Goal: Transaction & Acquisition: Book appointment/travel/reservation

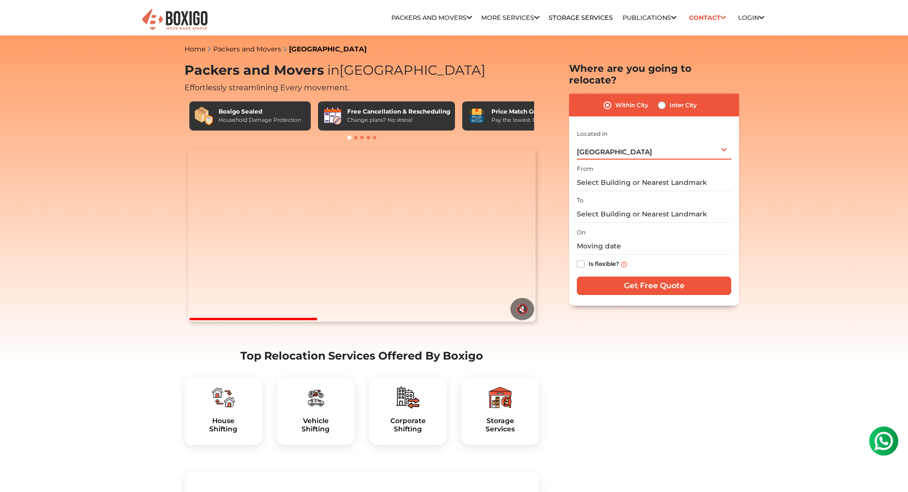
click at [620, 139] on div "[GEOGRAPHIC_DATA] Select City [GEOGRAPHIC_DATA] [GEOGRAPHIC_DATA] [GEOGRAPHIC_D…" at bounding box center [654, 149] width 154 height 20
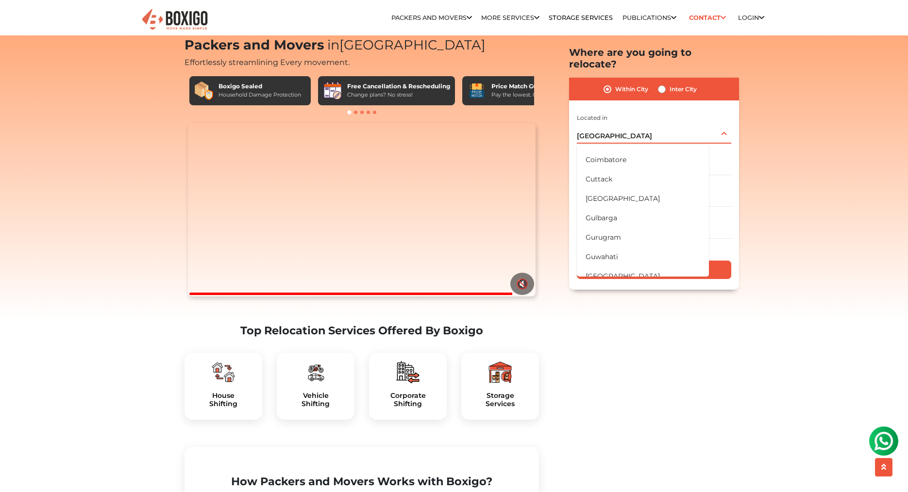
scroll to position [107, 0]
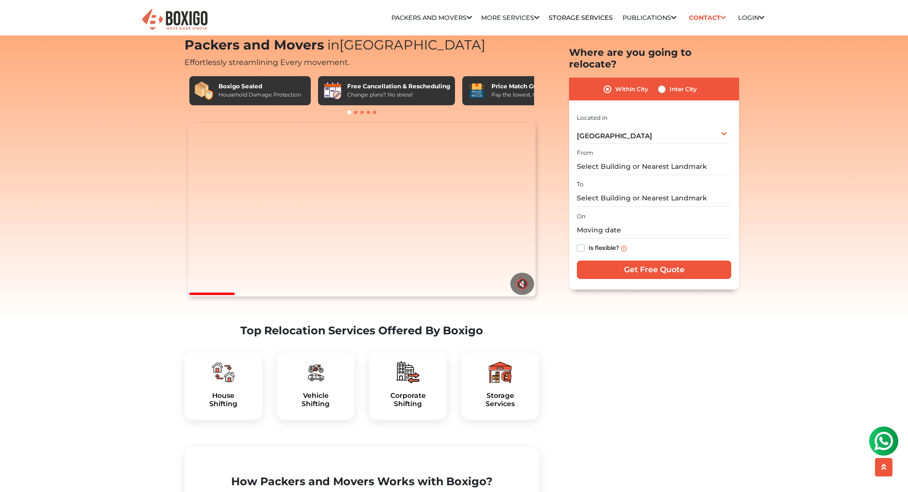
click at [670, 84] on label "Inter City" at bounding box center [683, 90] width 27 height 12
click at [660, 84] on input "Inter City" at bounding box center [662, 89] width 8 height 10
radio input "true"
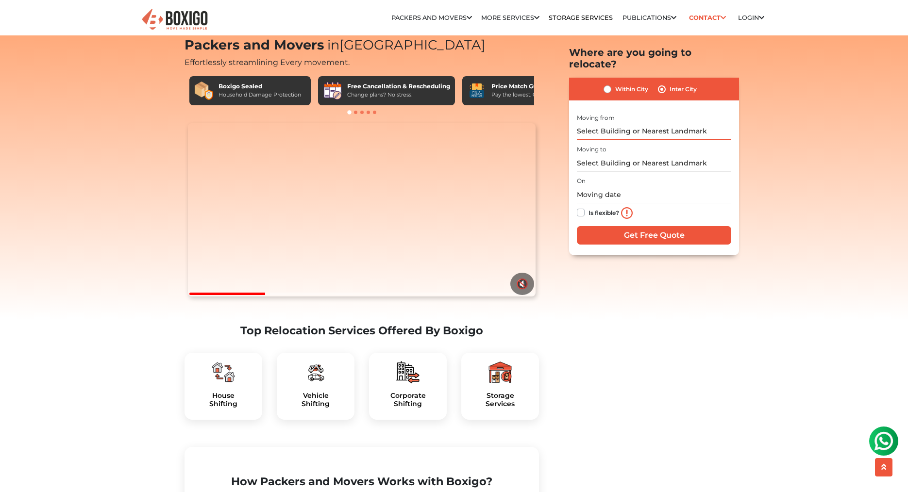
click at [641, 123] on input "text" at bounding box center [654, 131] width 154 height 17
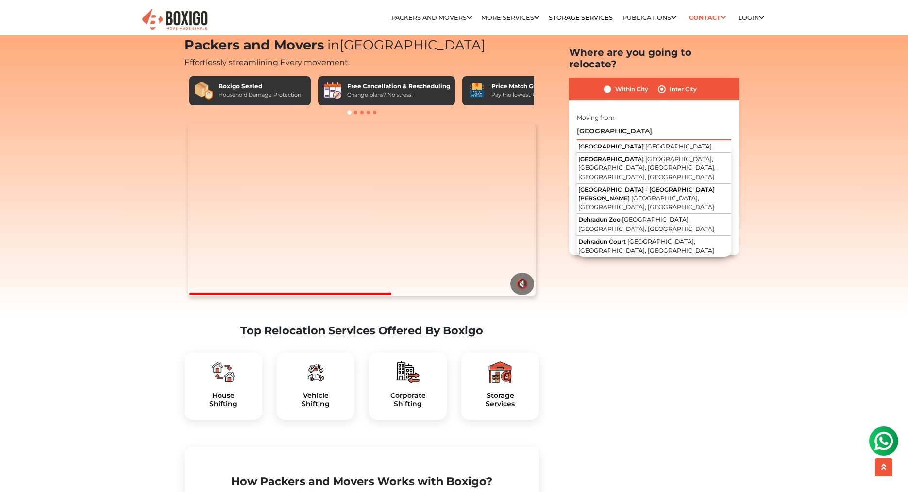
click at [626, 123] on input "[GEOGRAPHIC_DATA]" at bounding box center [654, 131] width 154 height 17
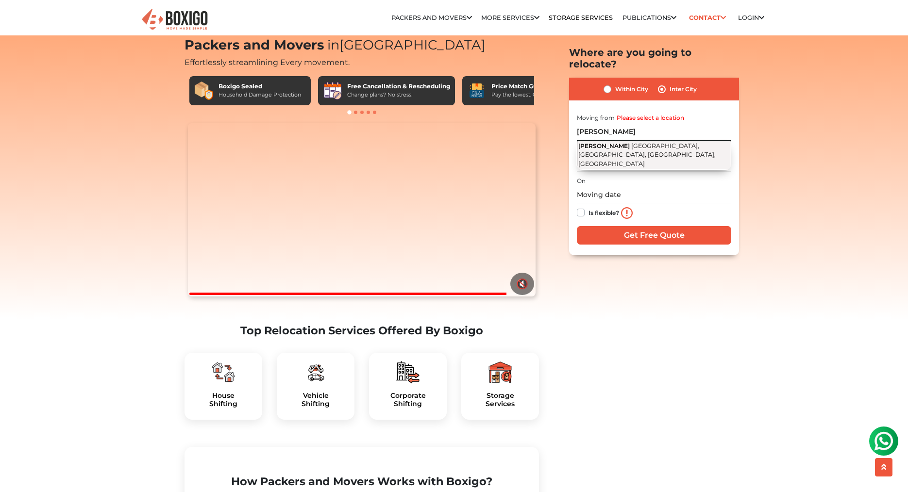
click at [645, 142] on span "[GEOGRAPHIC_DATA], [GEOGRAPHIC_DATA], [GEOGRAPHIC_DATA], [GEOGRAPHIC_DATA]" at bounding box center [646, 154] width 137 height 25
type input "[PERSON_NAME], [GEOGRAPHIC_DATA], [GEOGRAPHIC_DATA], [GEOGRAPHIC_DATA], [GEOGRA…"
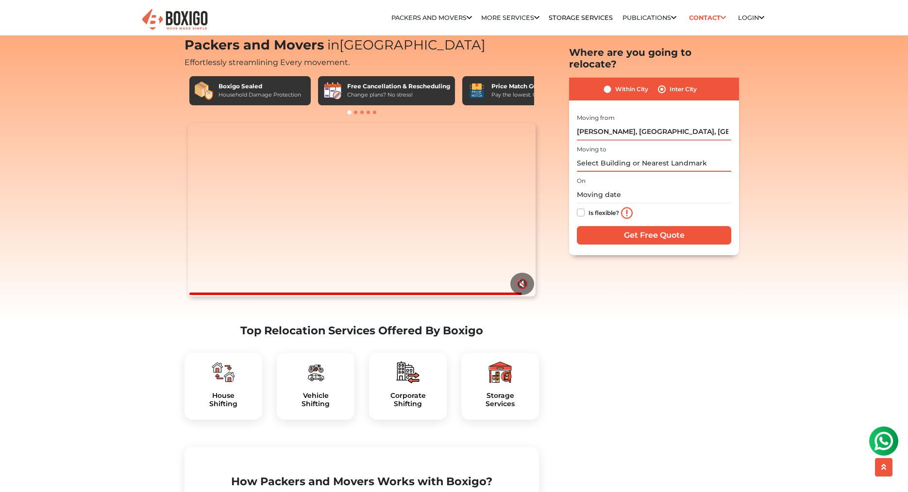
click at [621, 155] on input "text" at bounding box center [654, 163] width 154 height 17
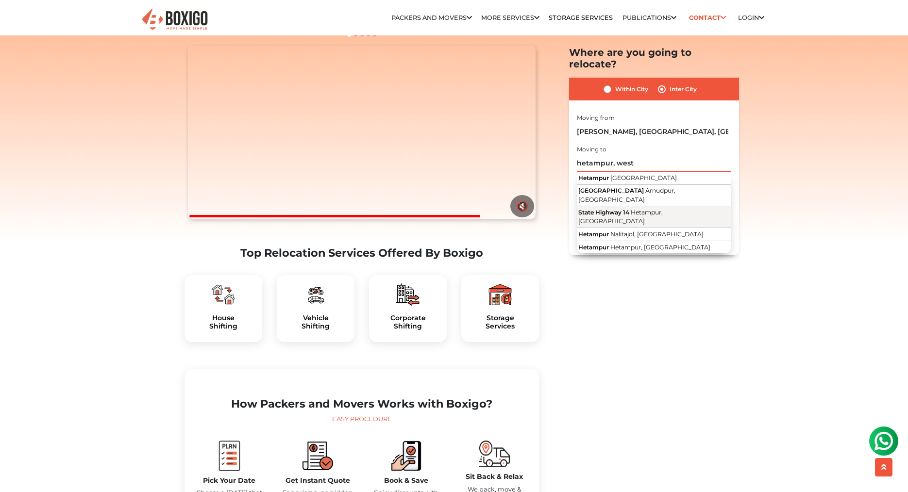
scroll to position [55, 0]
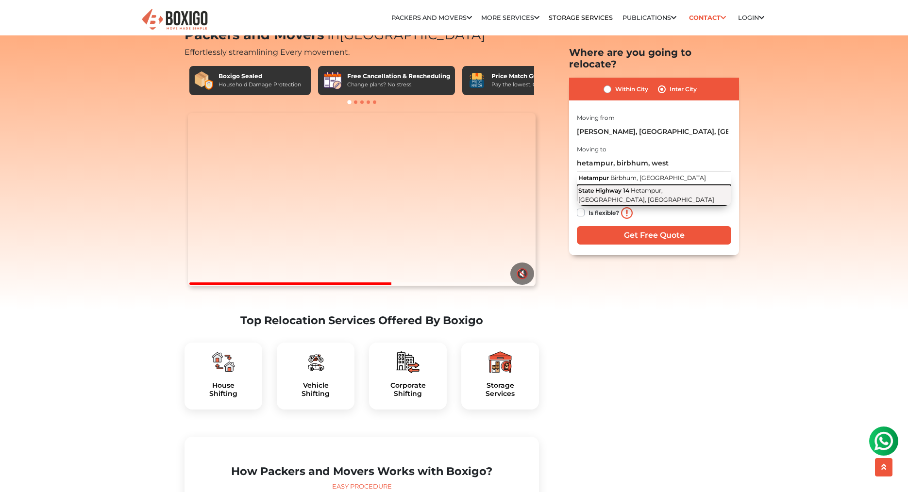
click at [636, 187] on span "Hetampur, [GEOGRAPHIC_DATA], [GEOGRAPHIC_DATA]" at bounding box center [646, 195] width 136 height 17
type input "State Highway 14, [GEOGRAPHIC_DATA], [GEOGRAPHIC_DATA], [GEOGRAPHIC_DATA]"
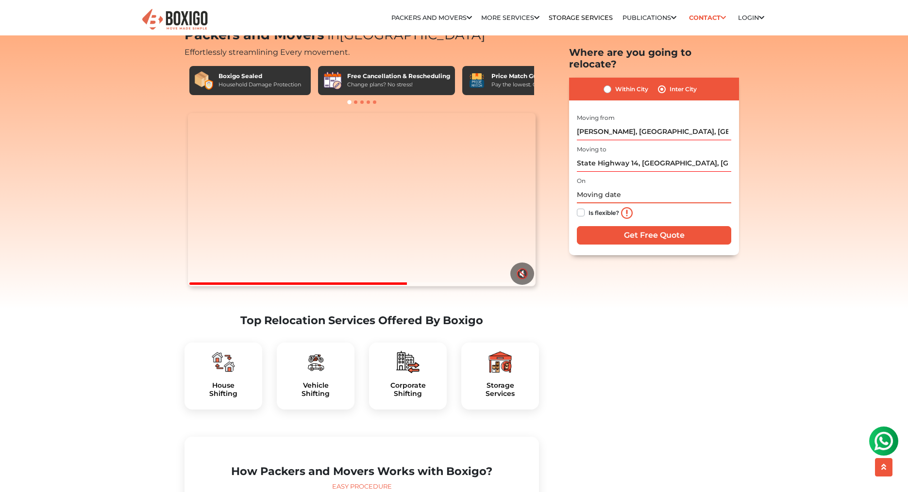
click at [619, 186] on input "text" at bounding box center [654, 194] width 154 height 17
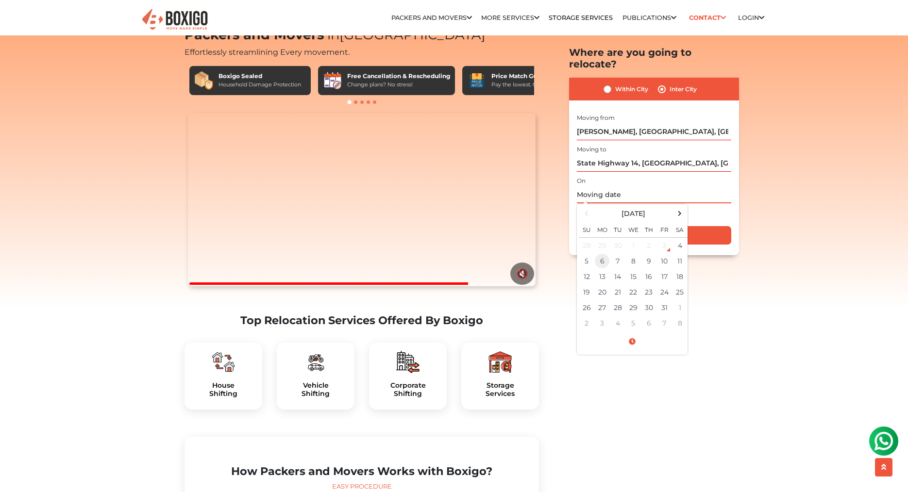
click at [599, 253] on td "6" at bounding box center [602, 261] width 16 height 16
type input "[DATE] 12:00 AM"
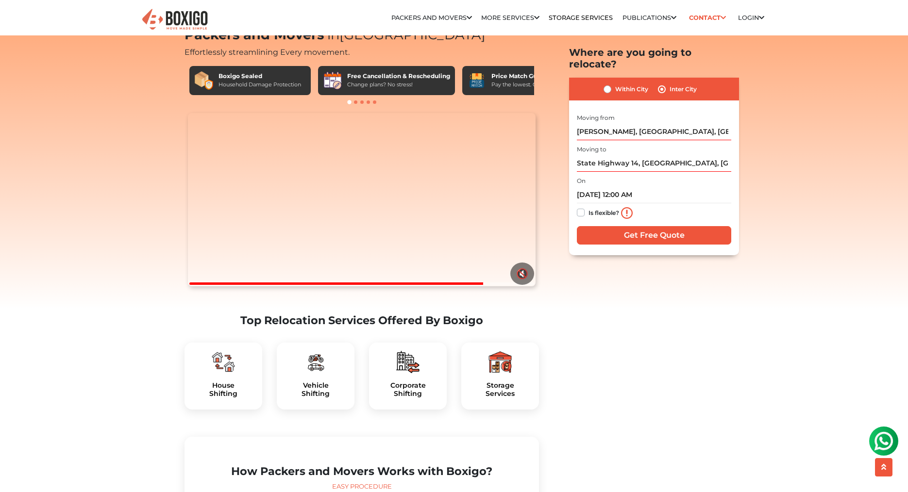
click at [713, 203] on div "Is flexible?" at bounding box center [654, 212] width 154 height 19
click at [663, 226] on input "Get Free Quote" at bounding box center [654, 235] width 154 height 18
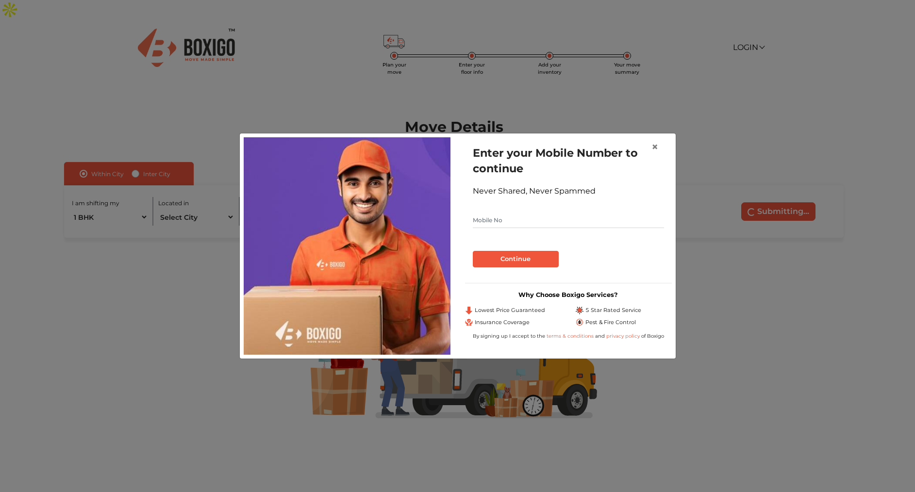
click at [553, 223] on input "text" at bounding box center [568, 221] width 191 height 16
type input "9819584870"
click at [473, 251] on button "Continue" at bounding box center [516, 259] width 86 height 17
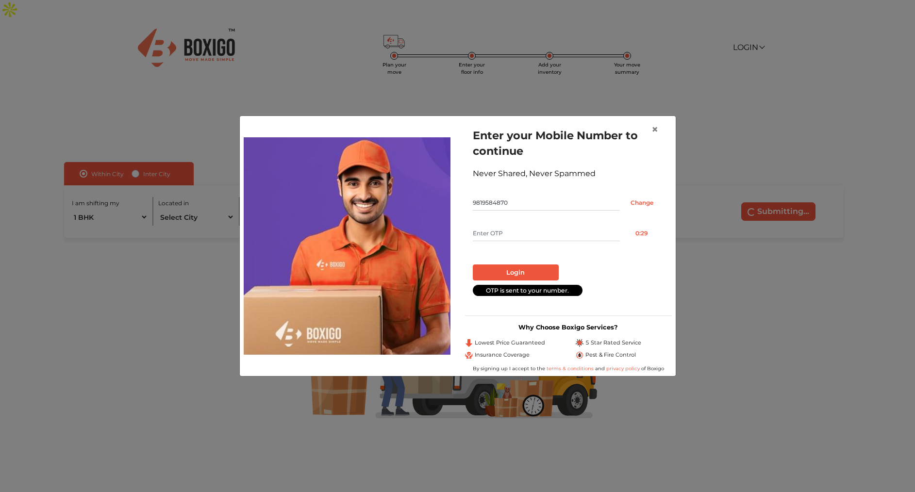
click at [574, 233] on input "text" at bounding box center [546, 234] width 147 height 16
type input "3762"
click at [540, 267] on button "Login" at bounding box center [516, 273] width 86 height 17
radio input "false"
radio input "true"
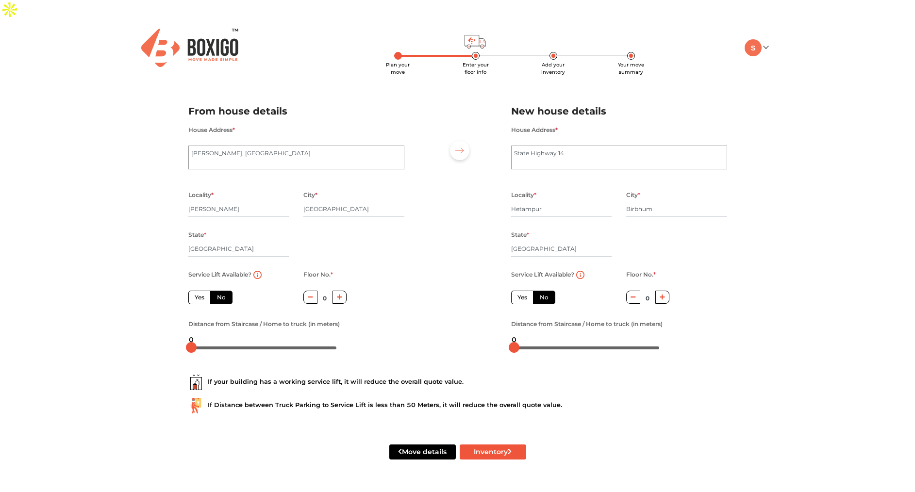
click at [195, 291] on label "Yes" at bounding box center [199, 298] width 22 height 14
click at [195, 293] on input "Yes" at bounding box center [198, 296] width 6 height 6
radio input "true"
drag, startPoint x: 191, startPoint y: 333, endPoint x: 365, endPoint y: 336, distance: 173.8
click at [365, 336] on body "Plan your move Enter your floor info Add your inventory Your move summary My Mo…" at bounding box center [457, 246] width 915 height 492
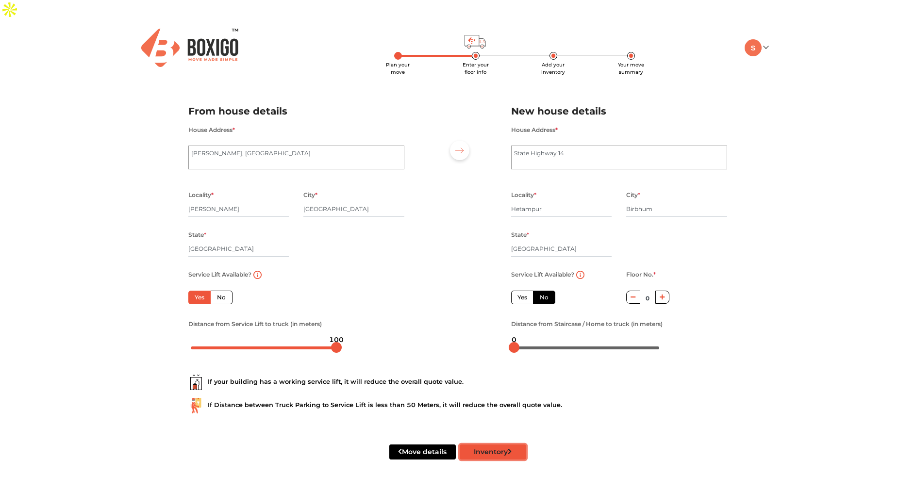
click at [500, 445] on button "Inventory" at bounding box center [493, 452] width 67 height 15
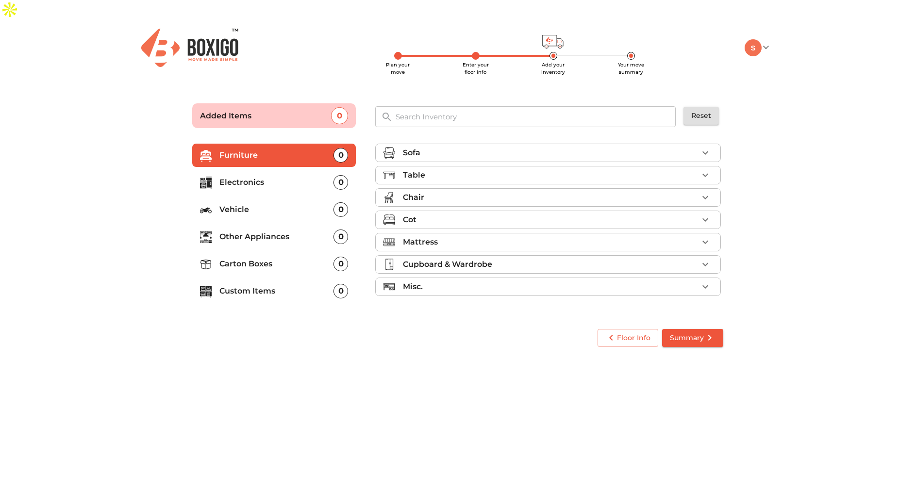
click at [713, 144] on li "Sofa" at bounding box center [548, 152] width 345 height 17
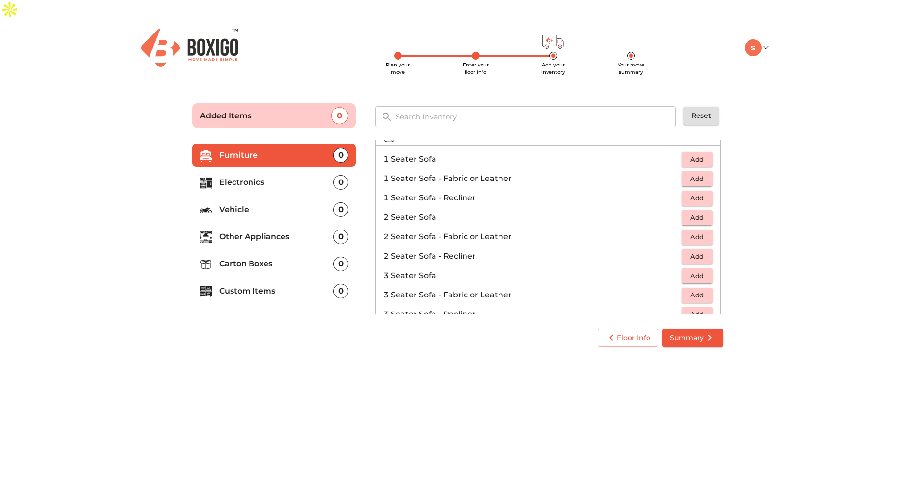
scroll to position [32, 0]
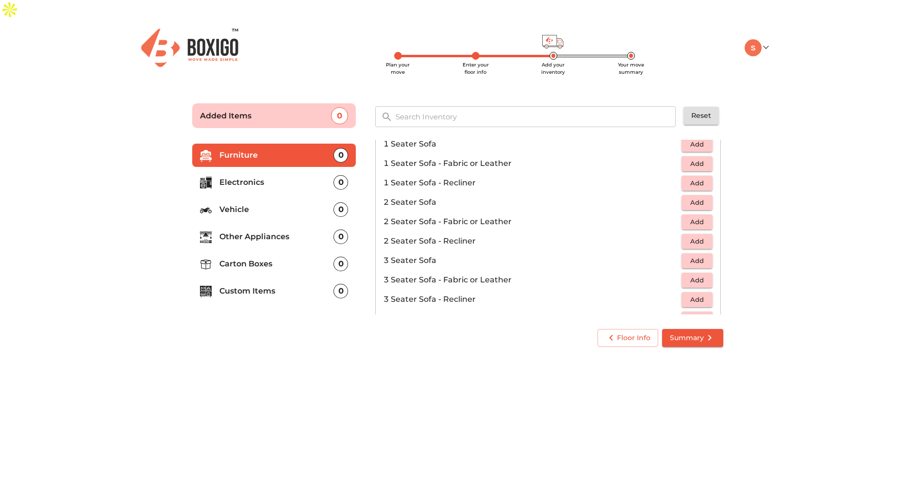
click at [687, 255] on span "Add" at bounding box center [697, 260] width 21 height 11
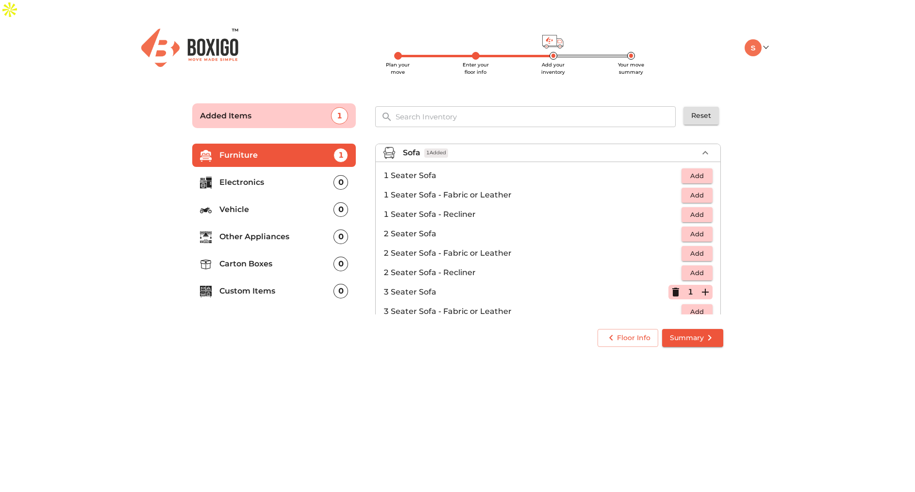
click at [700, 147] on icon "button" at bounding box center [706, 153] width 12 height 12
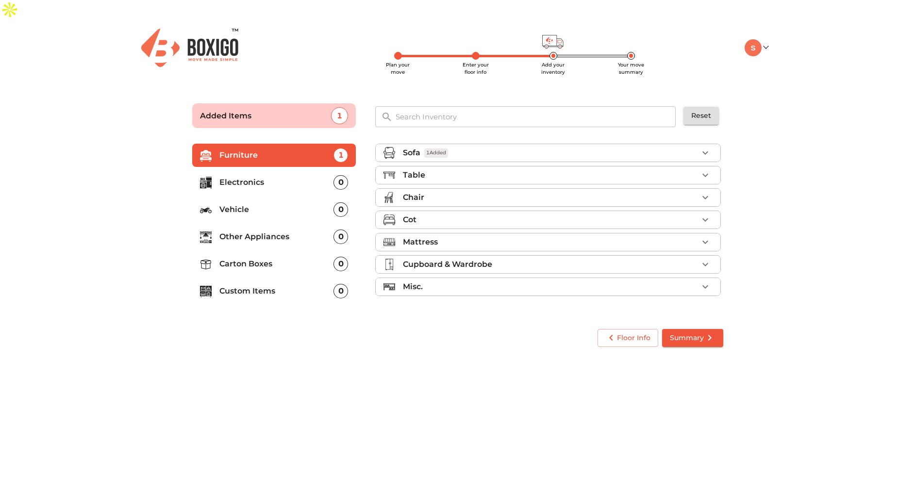
click at [693, 169] on div "Table" at bounding box center [550, 175] width 295 height 12
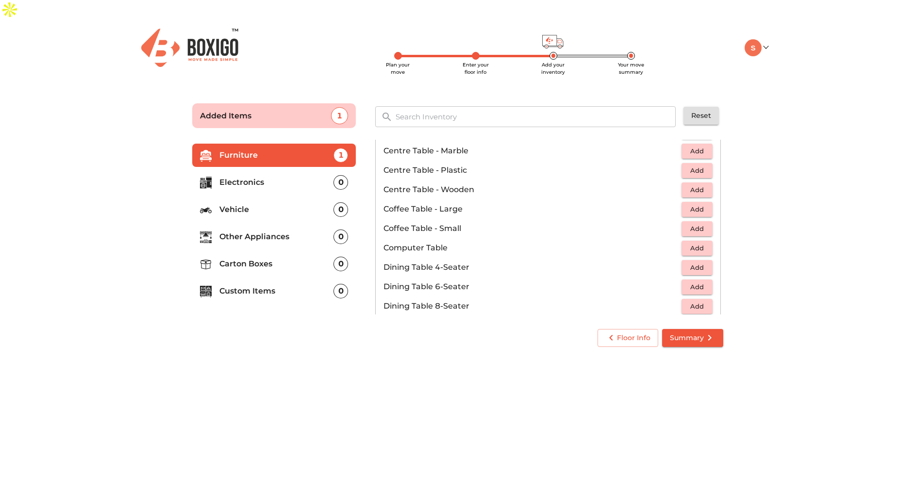
scroll to position [105, 0]
click at [701, 223] on span "Add" at bounding box center [697, 228] width 21 height 11
click at [702, 225] on icon "button" at bounding box center [705, 228] width 7 height 7
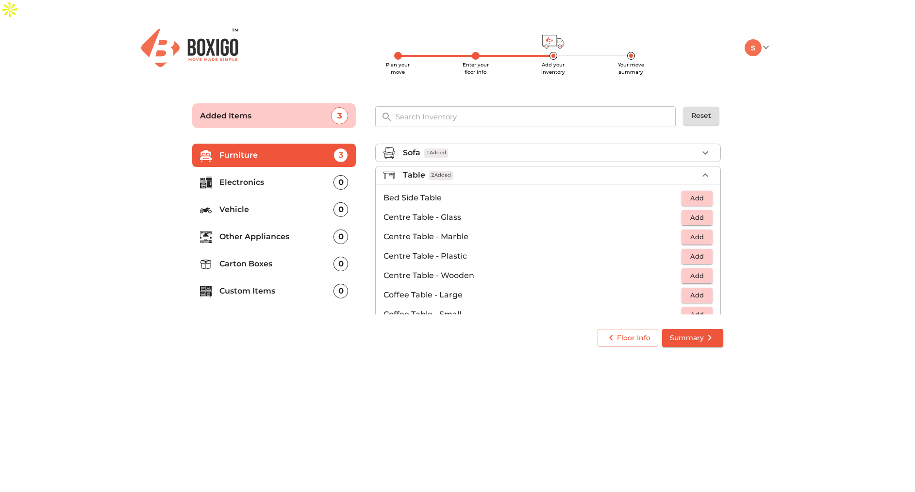
click at [675, 169] on div "Table 2 Added" at bounding box center [550, 175] width 295 height 12
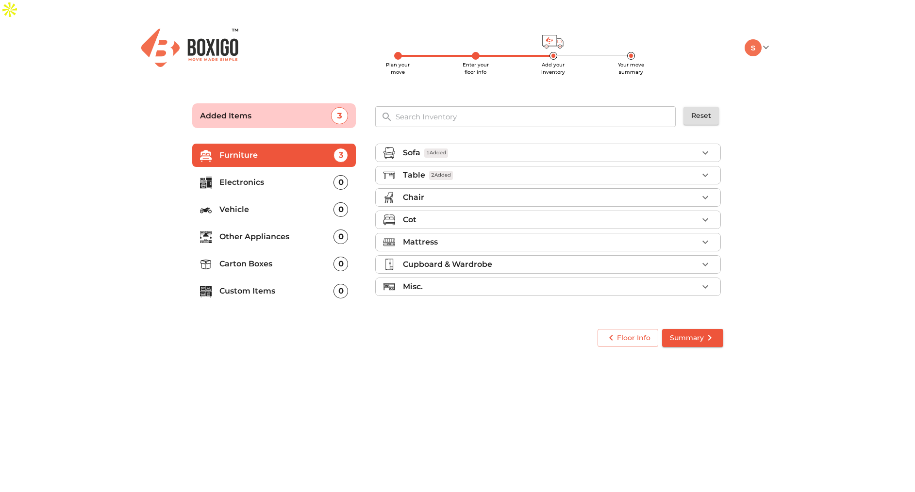
click at [598, 192] on div "Chair" at bounding box center [550, 198] width 295 height 12
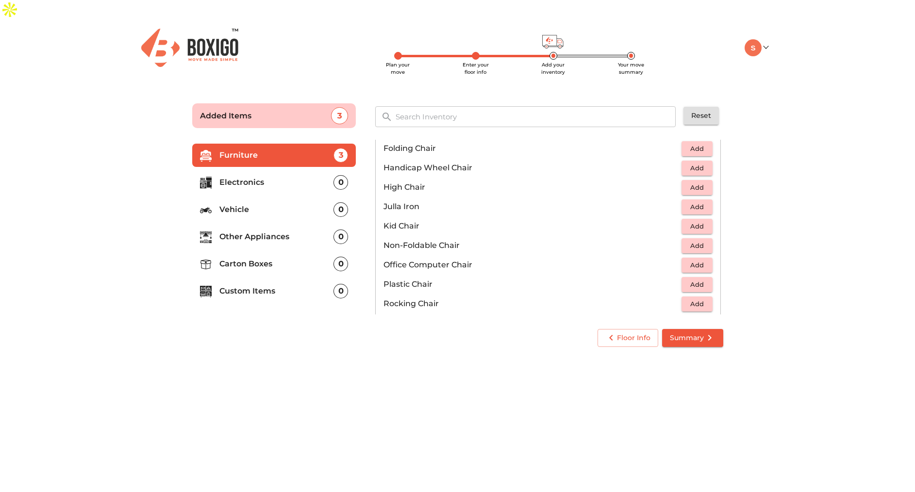
scroll to position [236, 0]
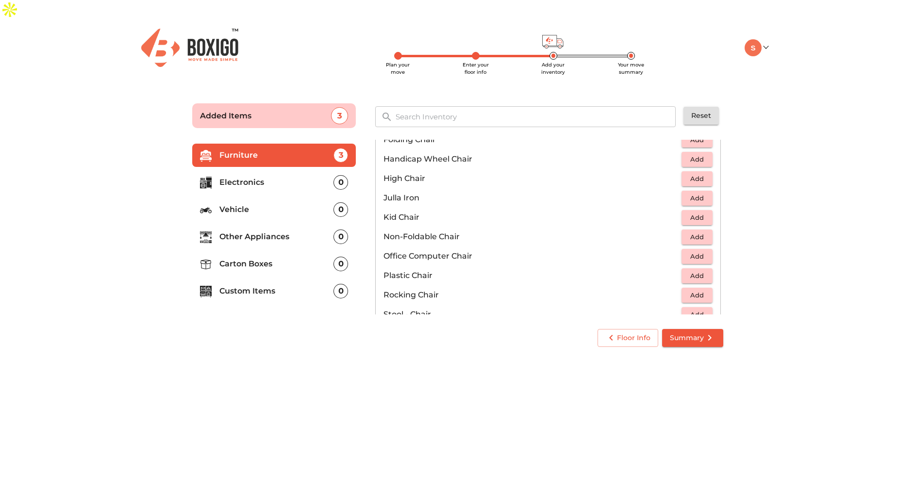
click at [696, 251] on span "Add" at bounding box center [697, 256] width 21 height 11
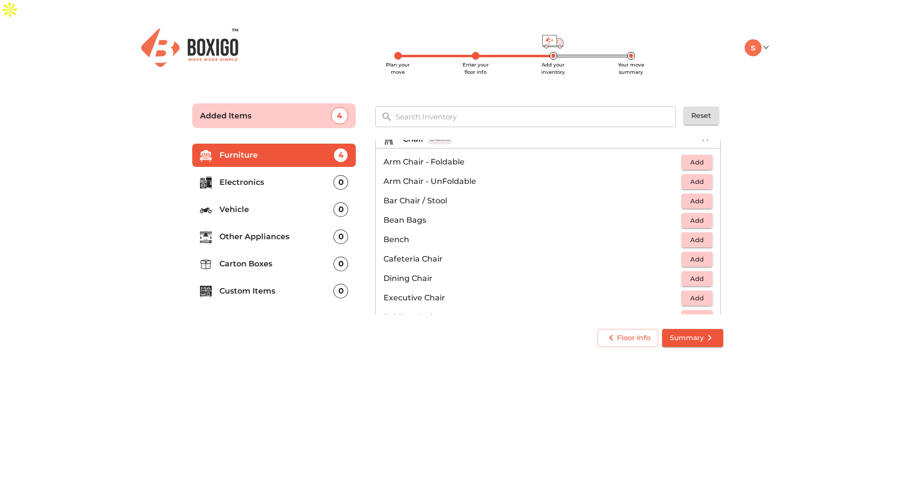
scroll to position [0, 0]
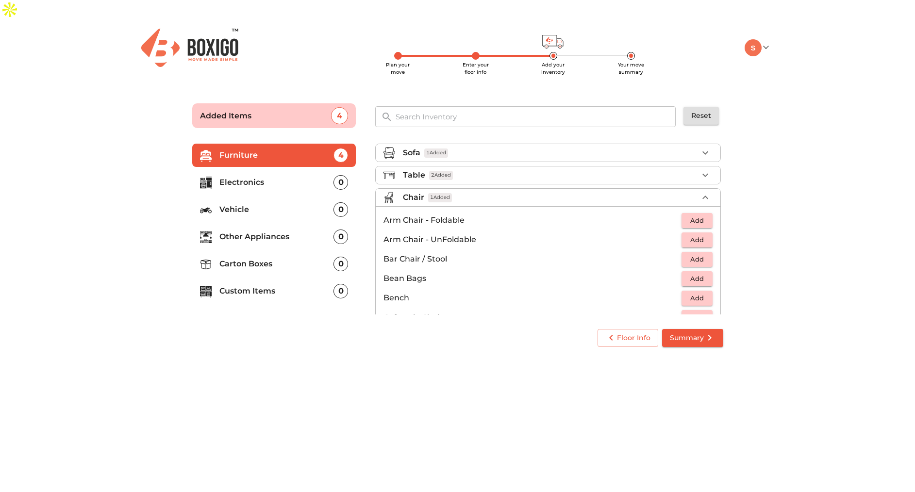
click at [699, 215] on span "Add" at bounding box center [697, 220] width 21 height 11
click at [703, 192] on icon "button" at bounding box center [706, 198] width 12 height 12
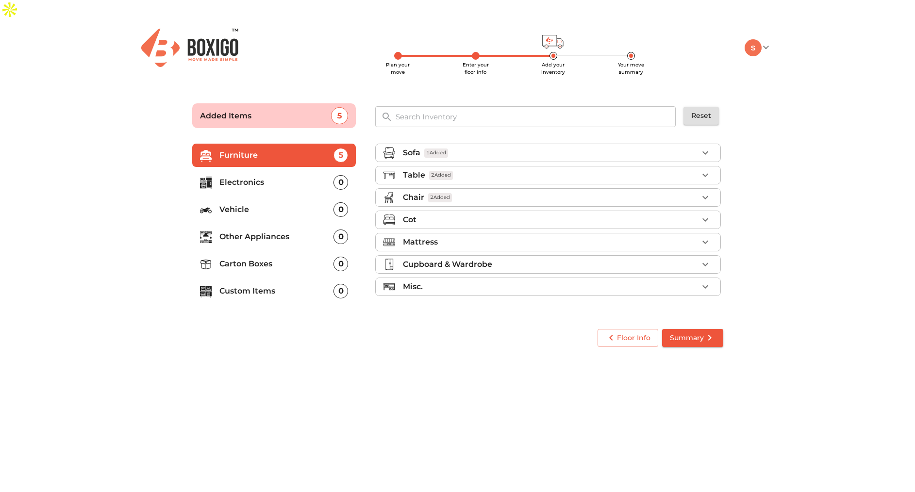
click at [704, 214] on icon "button" at bounding box center [706, 220] width 12 height 12
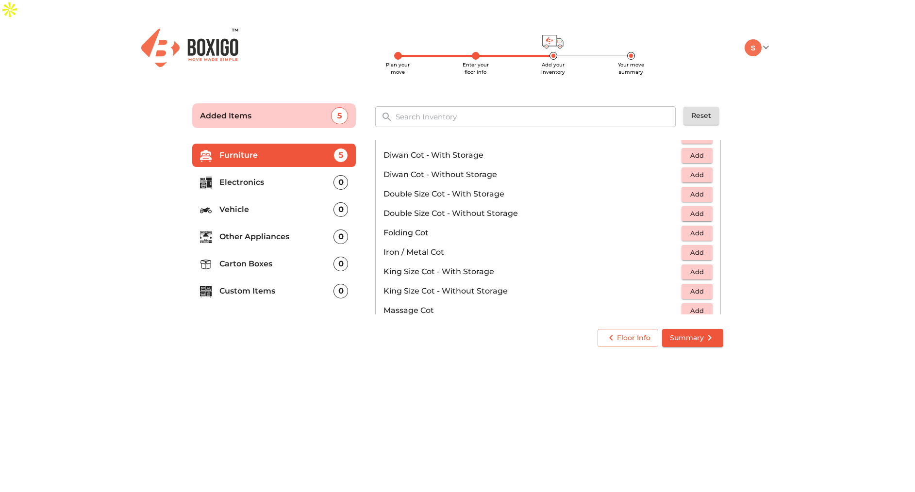
scroll to position [158, 0]
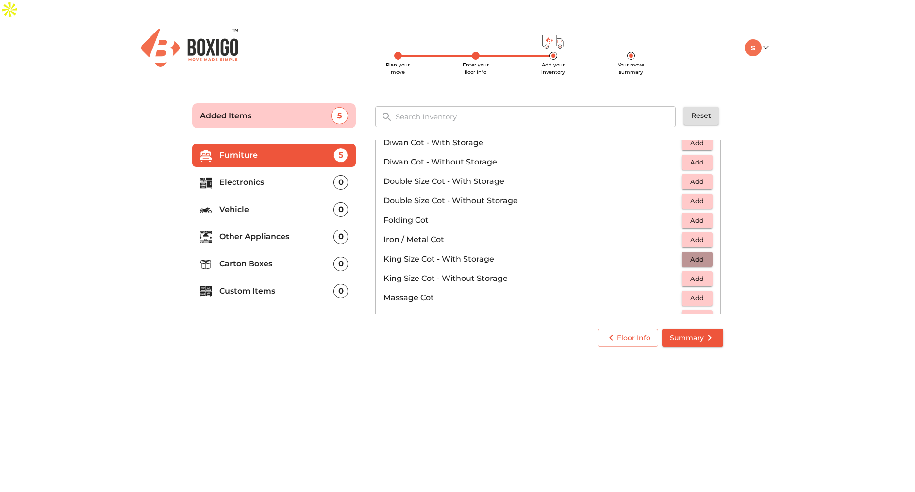
click at [690, 254] on span "Add" at bounding box center [697, 259] width 21 height 11
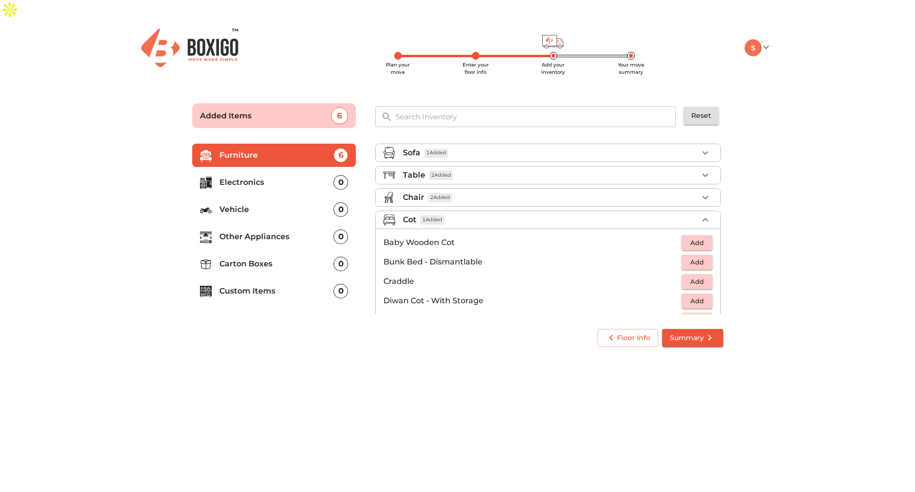
click at [672, 214] on div "Cot 1 Added" at bounding box center [550, 220] width 295 height 12
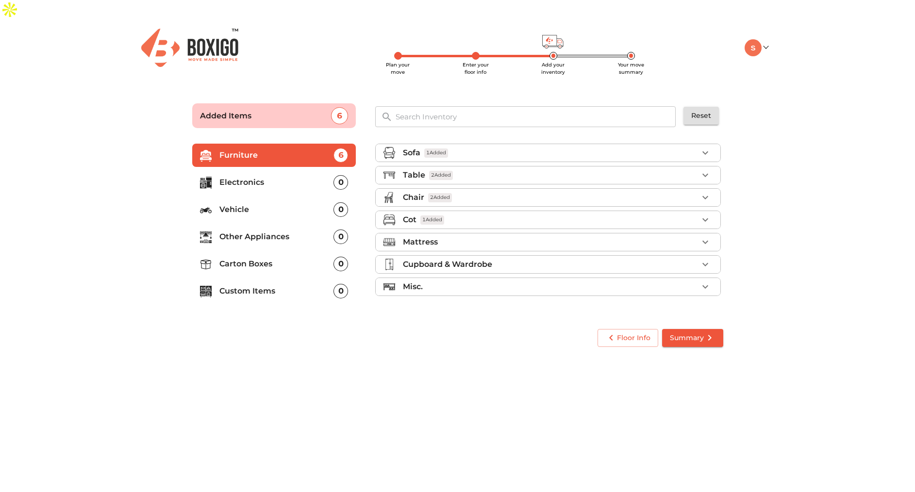
click at [494, 236] on div "Mattress" at bounding box center [550, 242] width 295 height 12
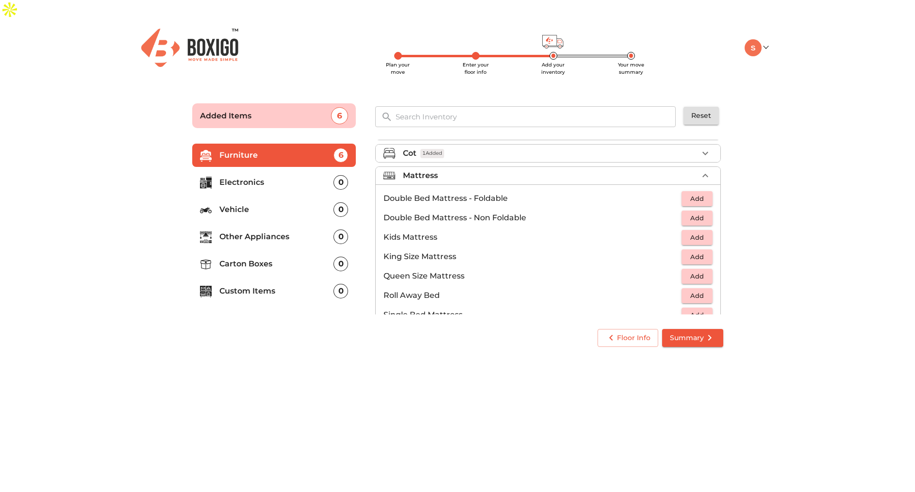
click at [697, 213] on span "Add" at bounding box center [697, 218] width 21 height 11
click at [702, 215] on icon "button" at bounding box center [705, 218] width 7 height 7
click at [691, 170] on div "Mattress 3 Added" at bounding box center [550, 176] width 295 height 12
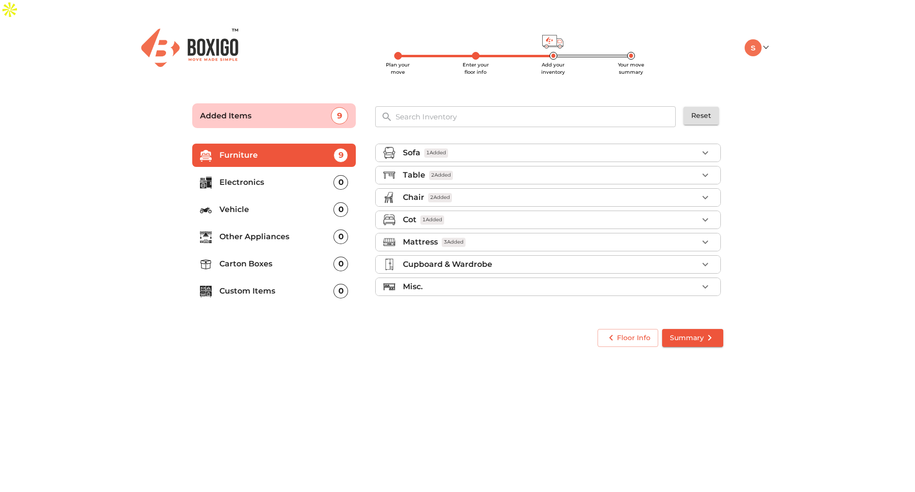
scroll to position [0, 0]
click at [586, 259] on div "Cupboard & Wardrobe" at bounding box center [550, 265] width 295 height 12
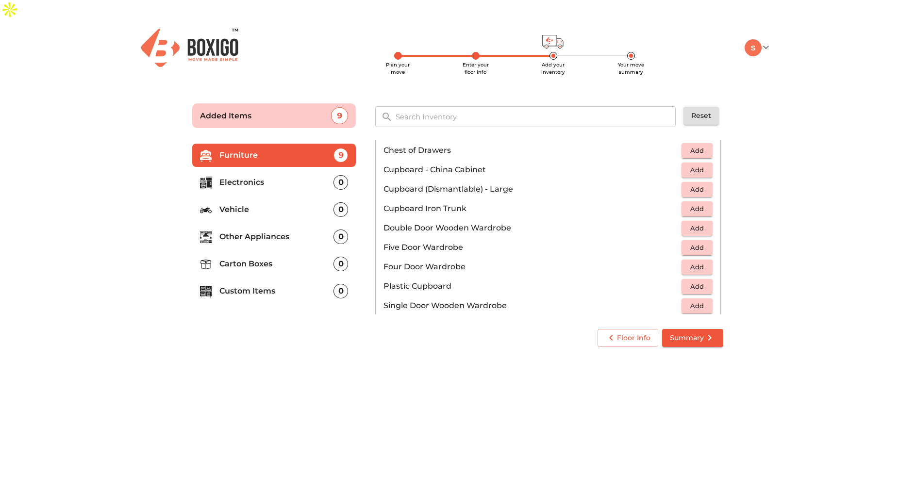
scroll to position [67, 0]
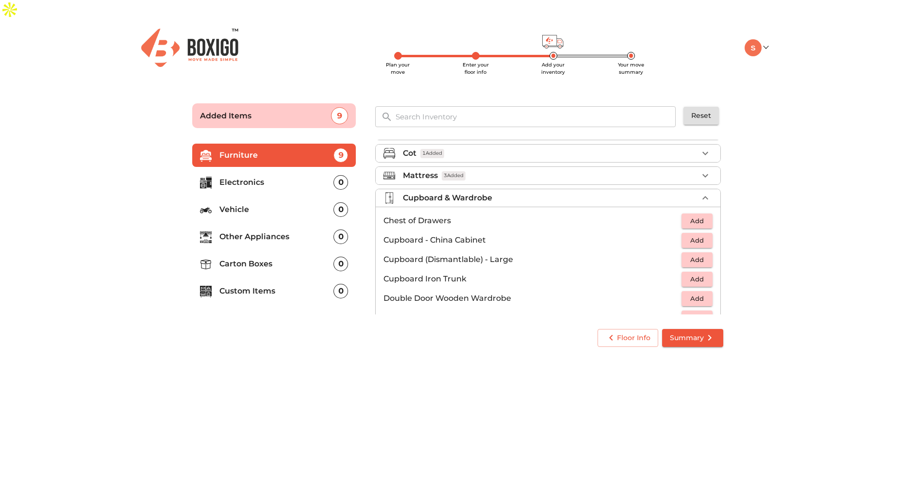
click at [529, 192] on div "Cupboard & Wardrobe" at bounding box center [550, 198] width 295 height 12
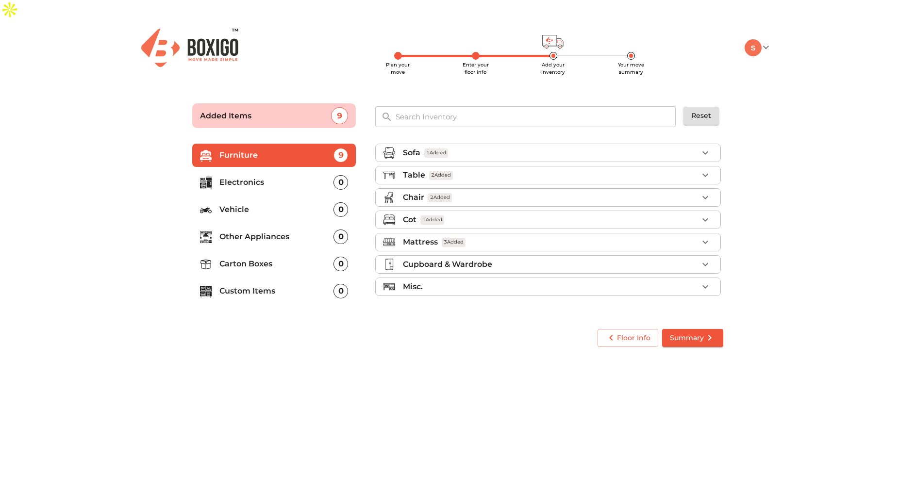
scroll to position [0, 0]
click at [480, 281] on div "Misc." at bounding box center [550, 287] width 295 height 12
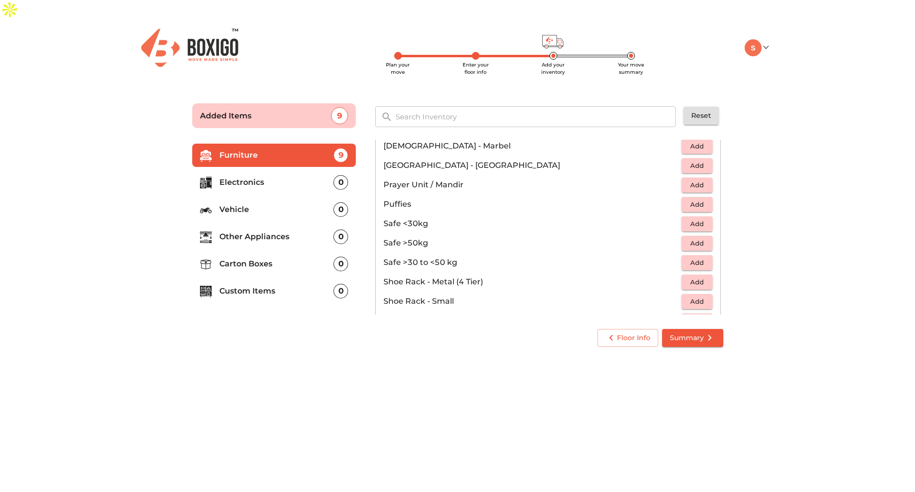
scroll to position [522, 0]
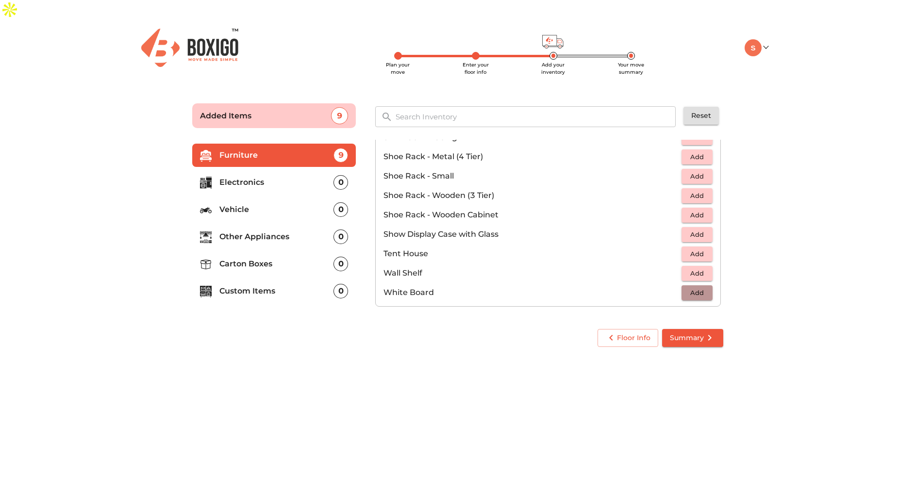
click at [694, 287] on span "Add" at bounding box center [697, 292] width 21 height 11
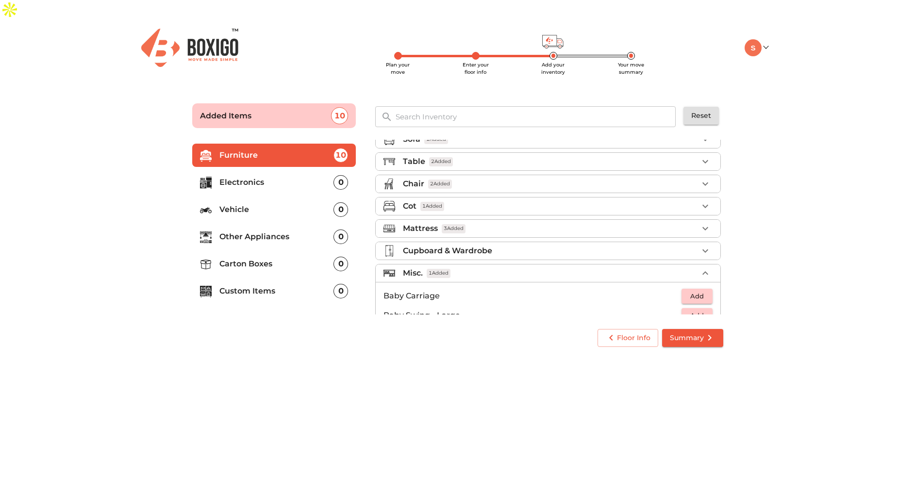
scroll to position [0, 0]
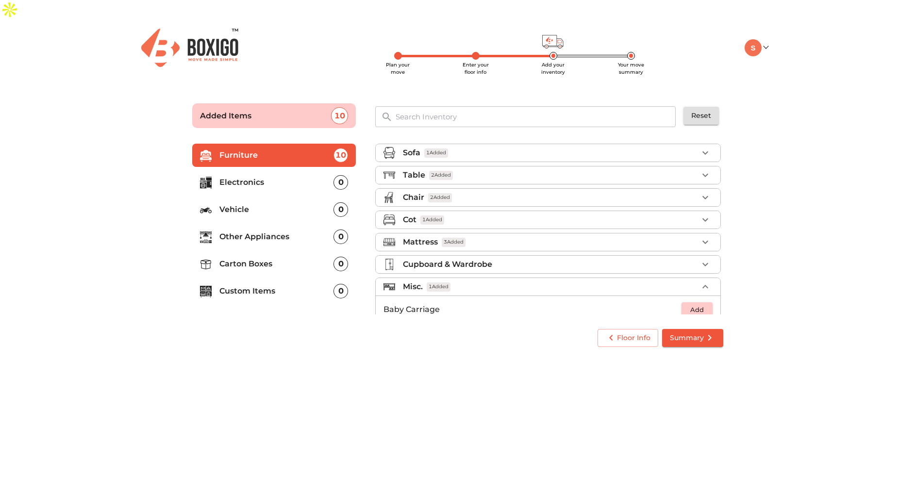
click at [594, 281] on div "Misc. 1 Added" at bounding box center [550, 287] width 295 height 12
click at [294, 177] on p "Electronics" at bounding box center [276, 183] width 115 height 12
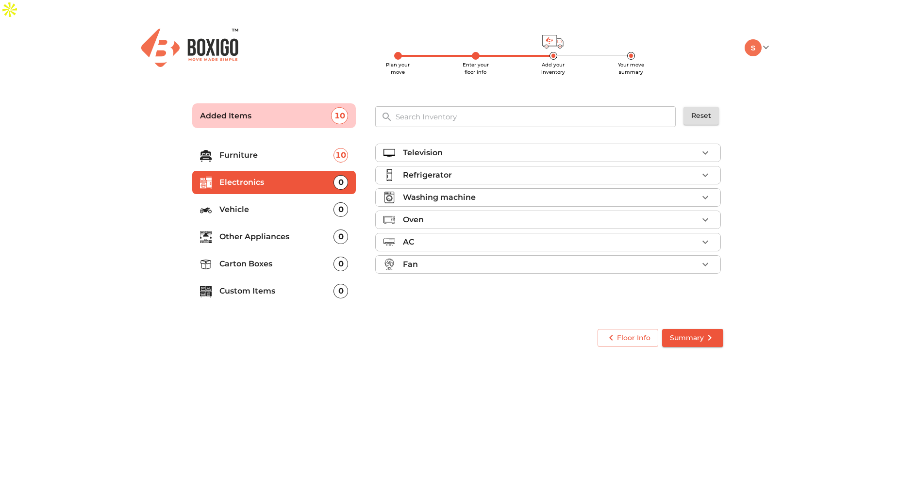
click at [439, 169] on p "Refrigerator" at bounding box center [427, 175] width 49 height 12
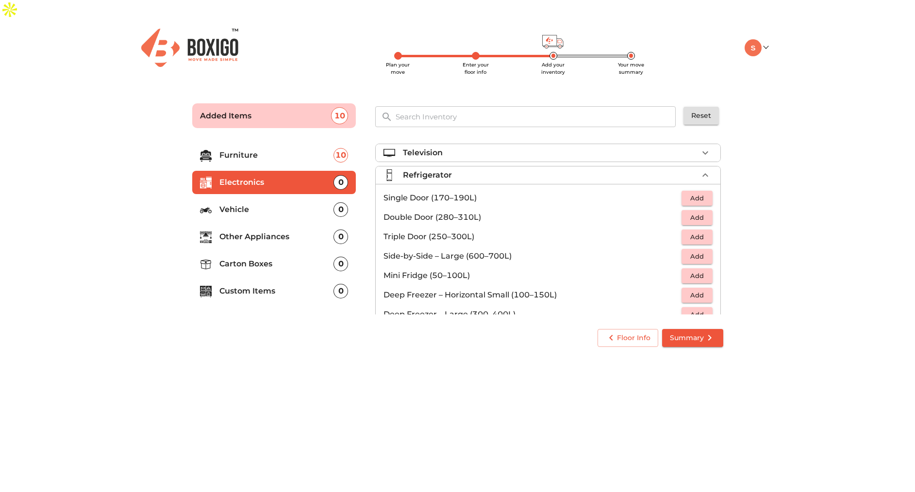
click at [688, 193] on span "Add" at bounding box center [697, 198] width 21 height 11
click at [483, 169] on div "Refrigerator 1 Added" at bounding box center [550, 175] width 295 height 12
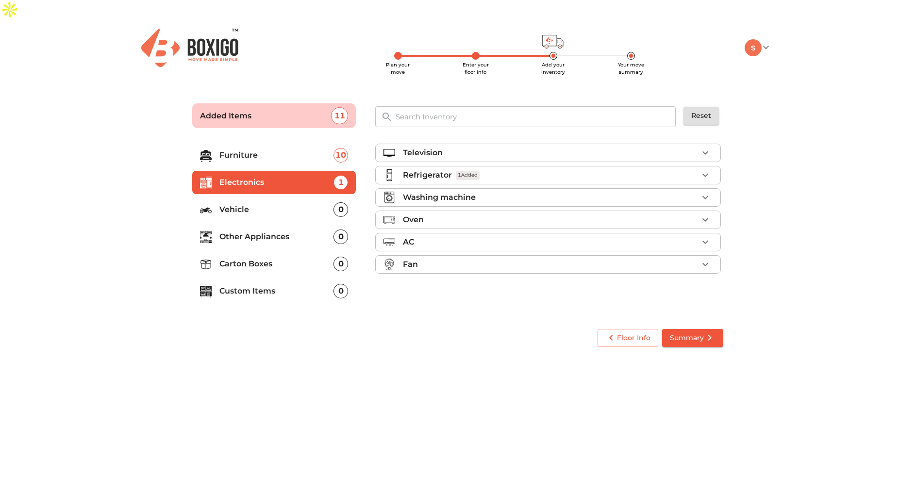
click at [438, 192] on p "Washing machine" at bounding box center [439, 198] width 73 height 12
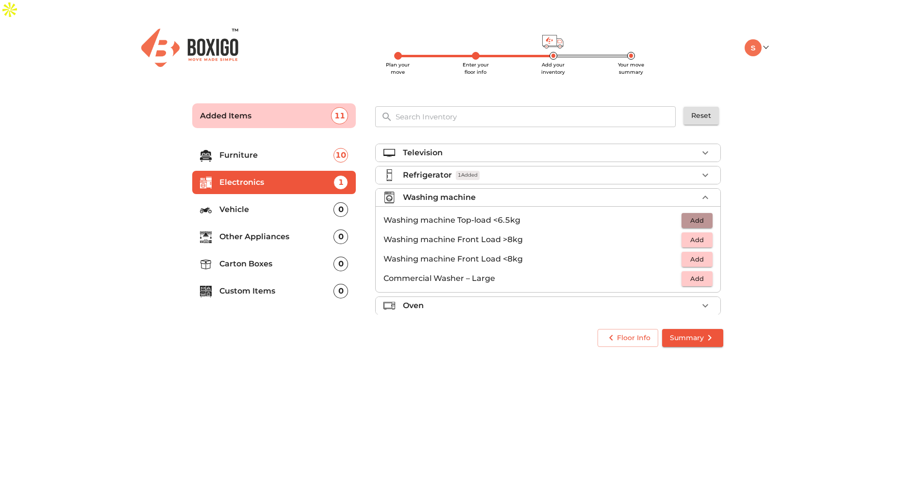
click at [690, 215] on span "Add" at bounding box center [697, 220] width 21 height 11
click at [496, 192] on div "Washing machine 1 Added" at bounding box center [550, 198] width 295 height 12
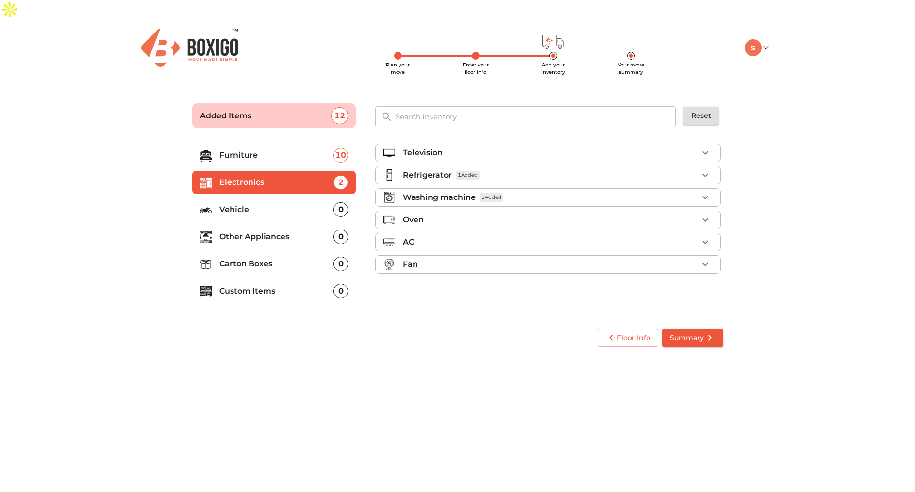
click at [476, 234] on li "AC" at bounding box center [548, 242] width 345 height 17
click at [687, 260] on span "Add" at bounding box center [697, 265] width 21 height 11
click at [547, 236] on div "AC 1 Added" at bounding box center [550, 242] width 295 height 12
click at [500, 259] on div "Fan" at bounding box center [550, 265] width 295 height 12
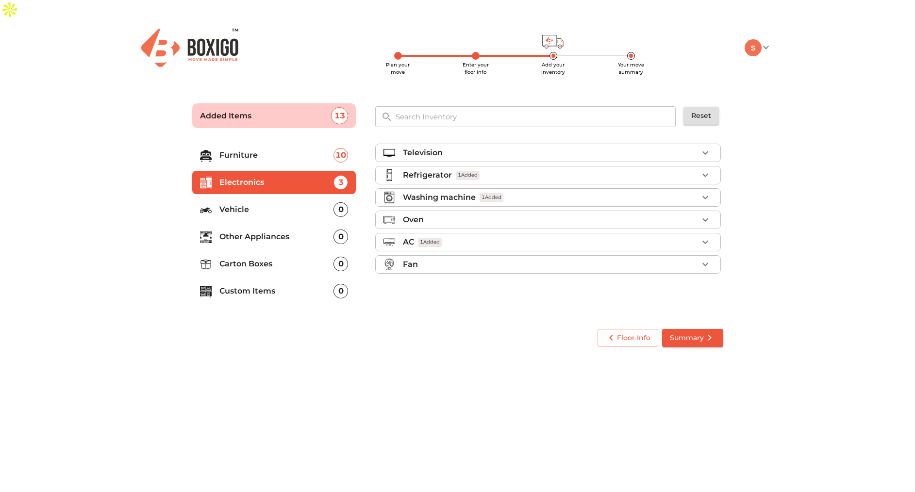
click at [500, 259] on div "Fan" at bounding box center [550, 265] width 295 height 12
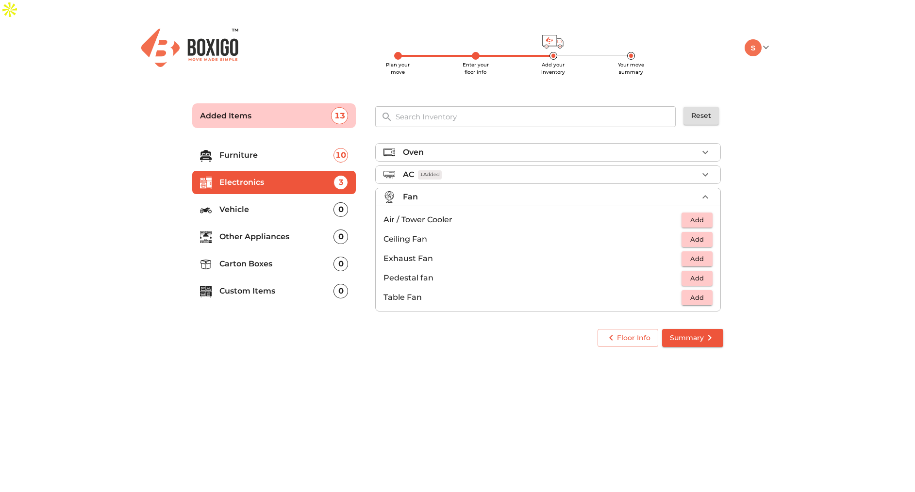
scroll to position [72, 0]
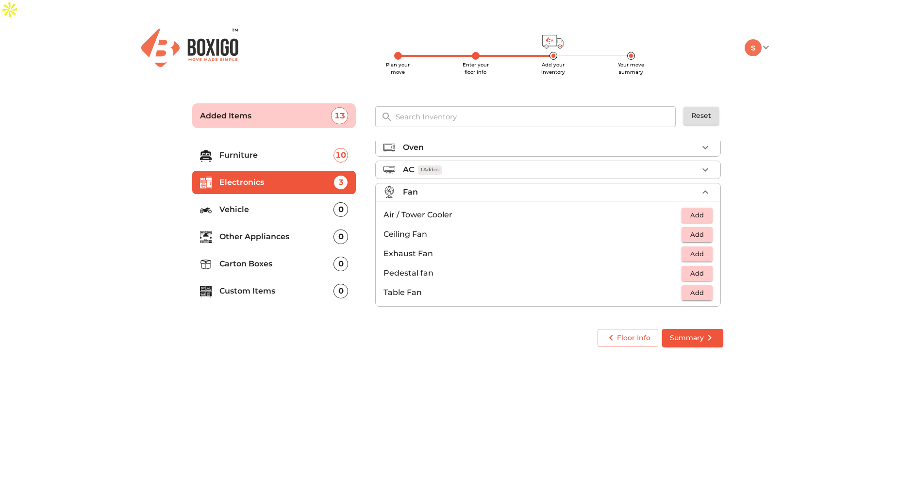
click at [687, 210] on span "Add" at bounding box center [697, 215] width 21 height 11
click at [573, 186] on div "Fan 1 Added" at bounding box center [550, 192] width 295 height 12
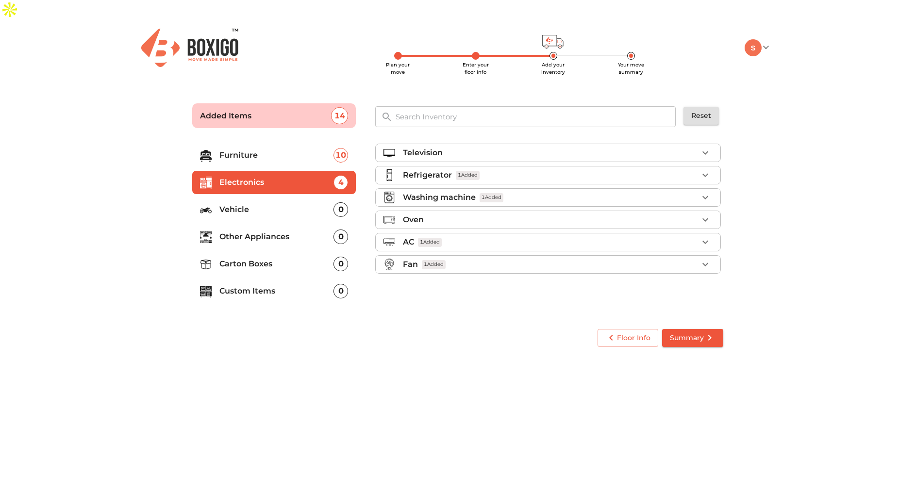
scroll to position [0, 0]
click at [246, 204] on p "Vehicle" at bounding box center [276, 210] width 115 height 12
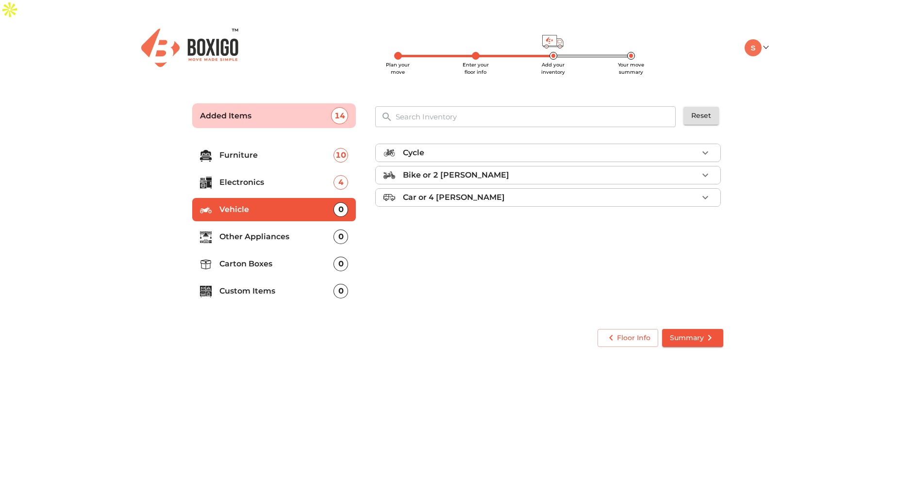
click at [261, 231] on p "Other Appliances" at bounding box center [276, 237] width 115 height 12
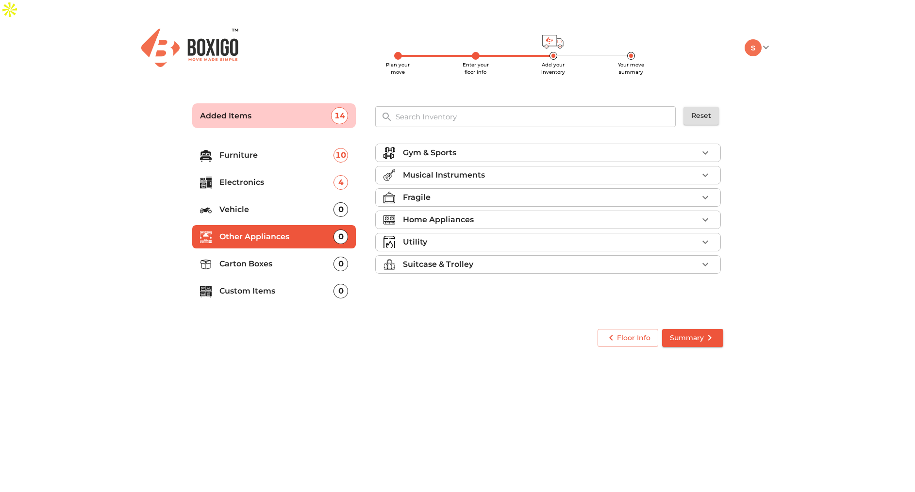
click at [456, 147] on p "Gym & Sports" at bounding box center [429, 153] width 53 height 12
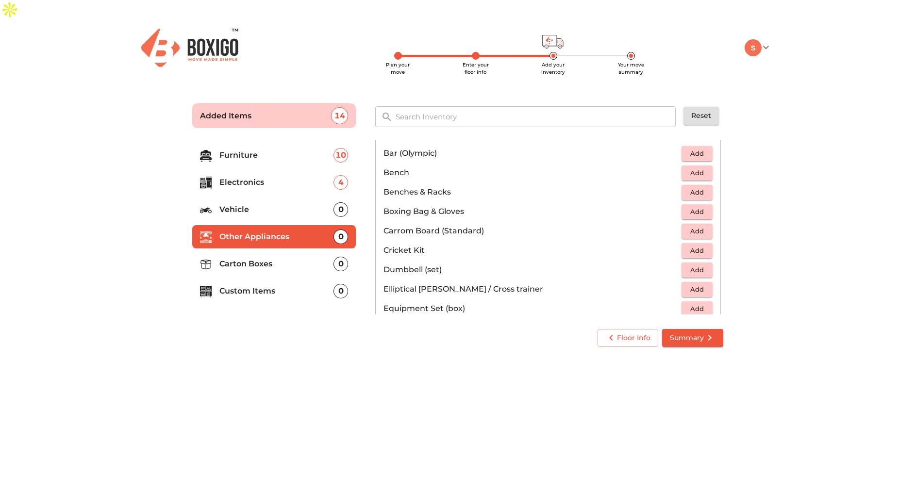
scroll to position [41, 0]
click at [690, 246] on span "Add" at bounding box center [697, 251] width 21 height 11
click at [700, 246] on icon "button" at bounding box center [706, 252] width 12 height 12
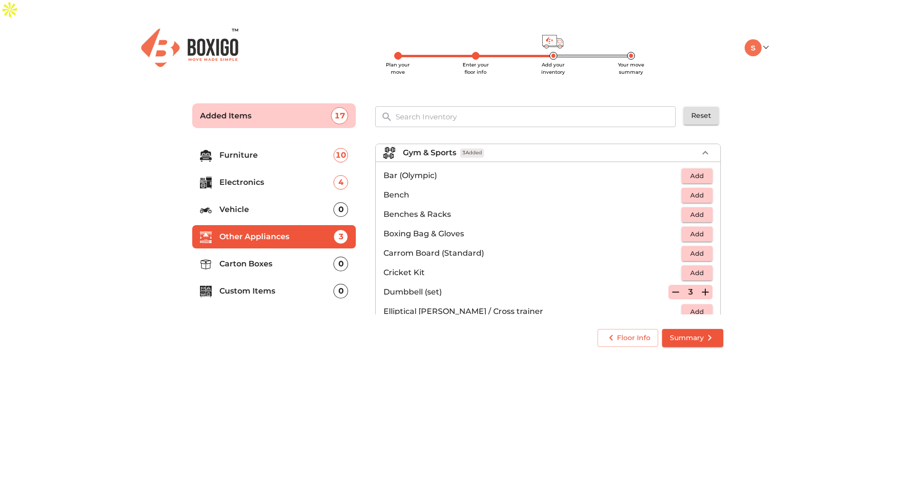
click at [537, 147] on div "Gym & Sports 3 Added" at bounding box center [550, 153] width 295 height 12
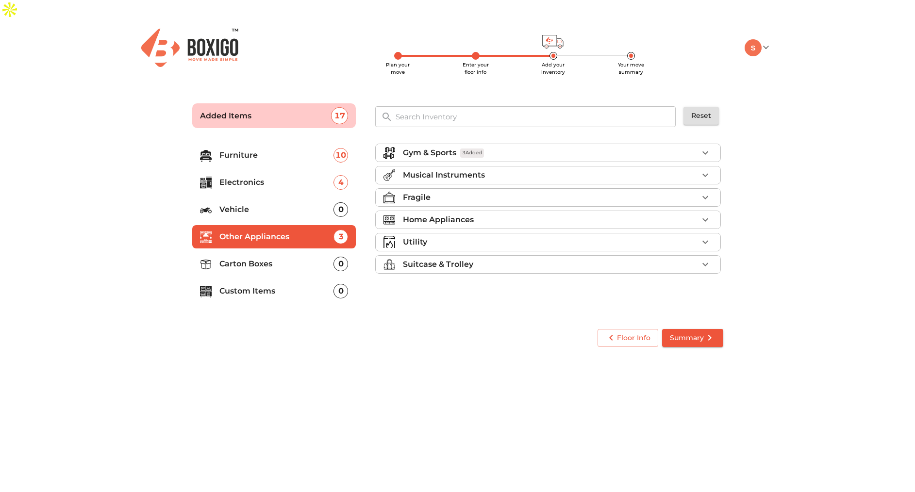
click at [494, 192] on div "Fragile" at bounding box center [550, 198] width 295 height 12
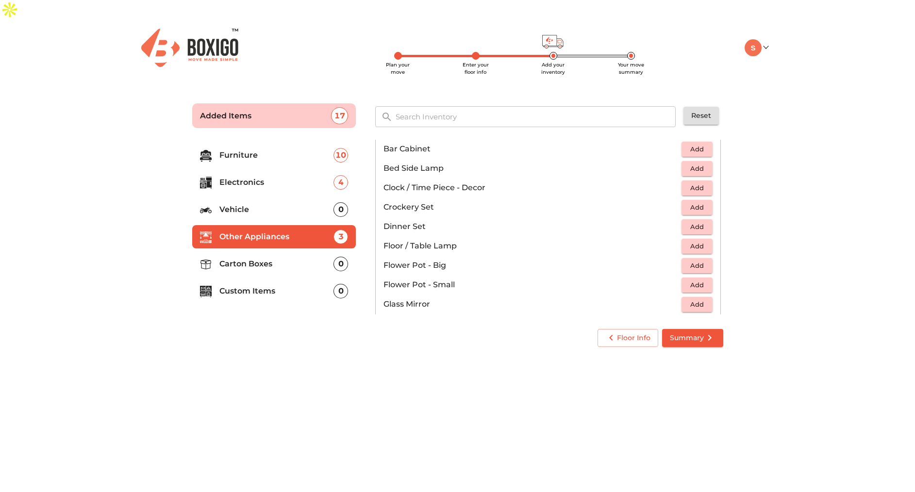
scroll to position [197, 0]
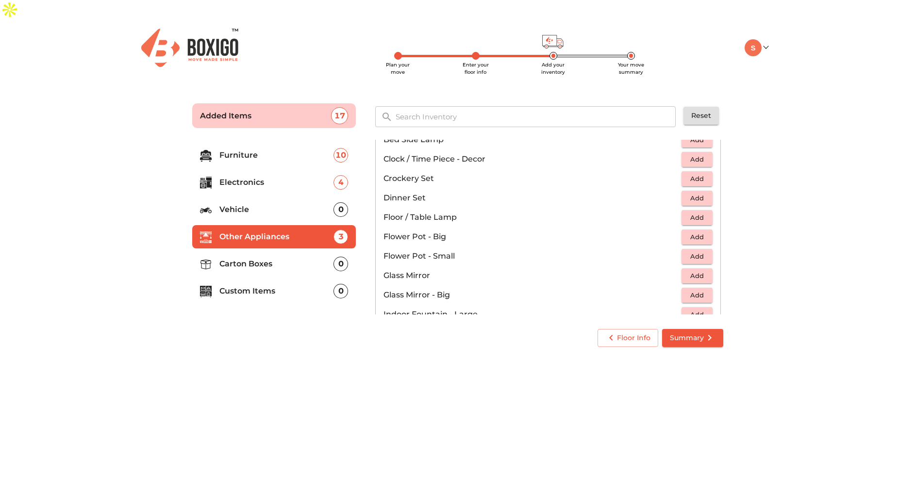
click at [687, 212] on span "Add" at bounding box center [697, 217] width 21 height 11
click at [701, 212] on icon "button" at bounding box center [706, 218] width 12 height 12
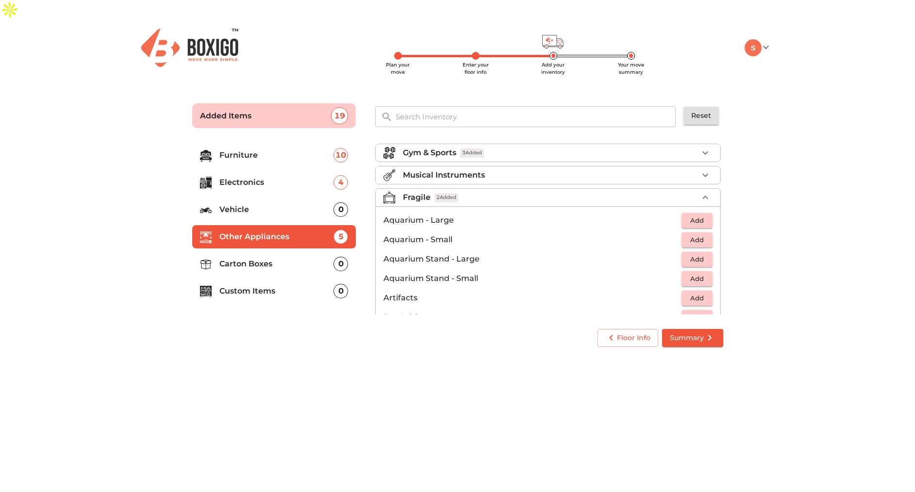
scroll to position [3, 0]
click at [494, 186] on li "Fragile 2 Added" at bounding box center [548, 194] width 345 height 17
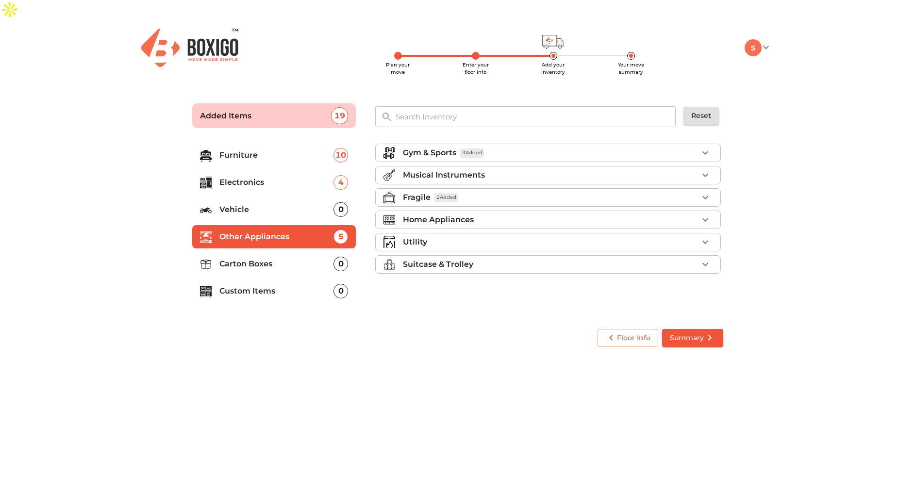
scroll to position [0, 0]
click at [477, 214] on div "Home Appliances" at bounding box center [550, 220] width 295 height 12
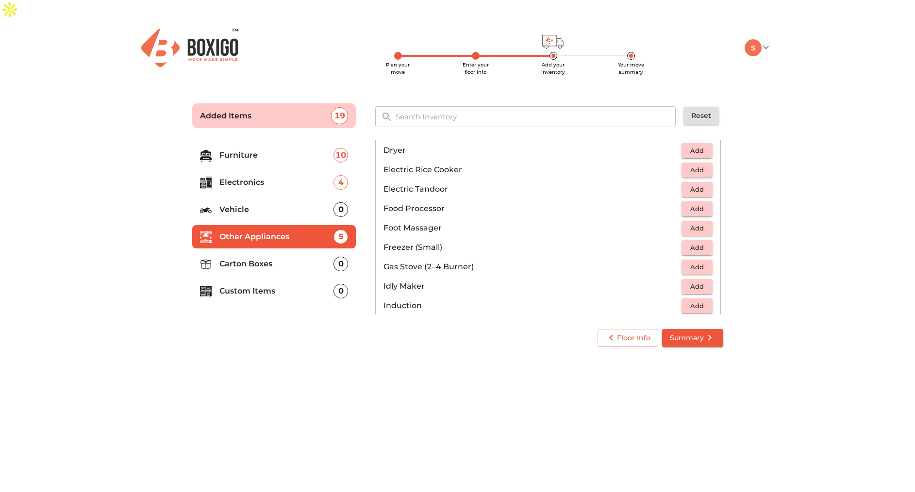
scroll to position [374, 0]
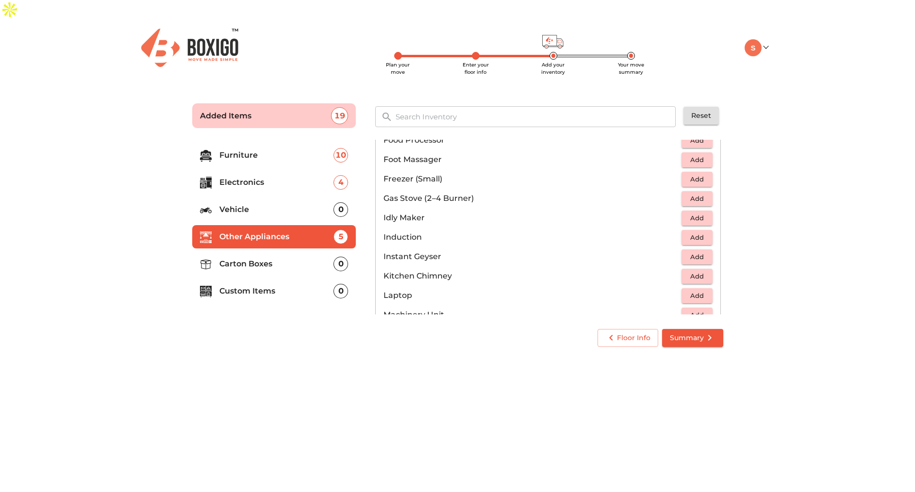
click at [687, 193] on span "Add" at bounding box center [697, 198] width 21 height 11
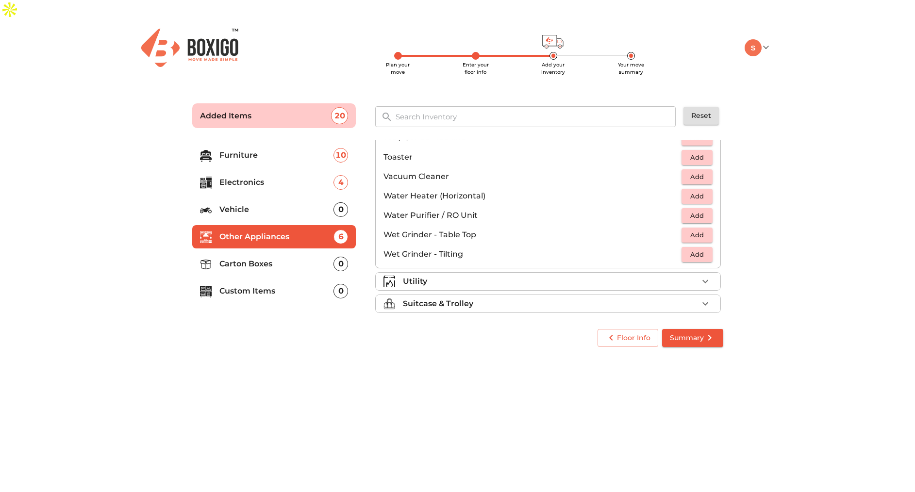
scroll to position [674, 0]
click at [437, 269] on div "Utility" at bounding box center [550, 275] width 295 height 12
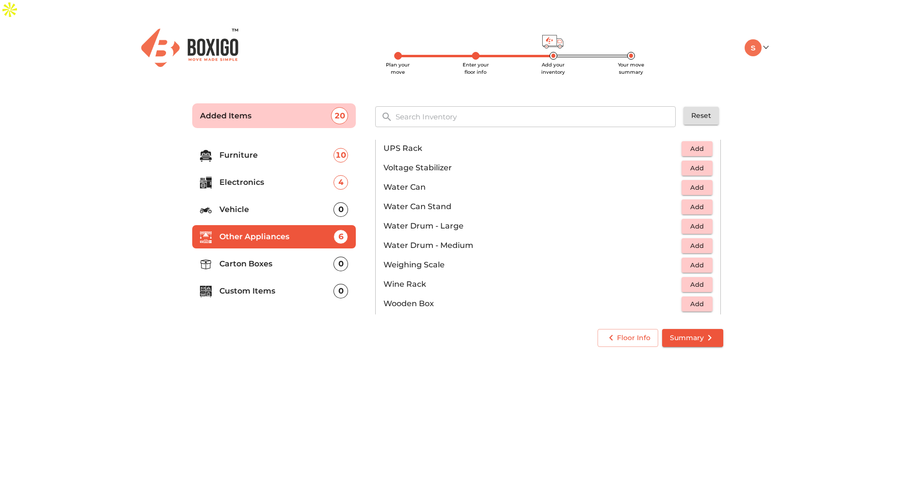
scroll to position [733, 0]
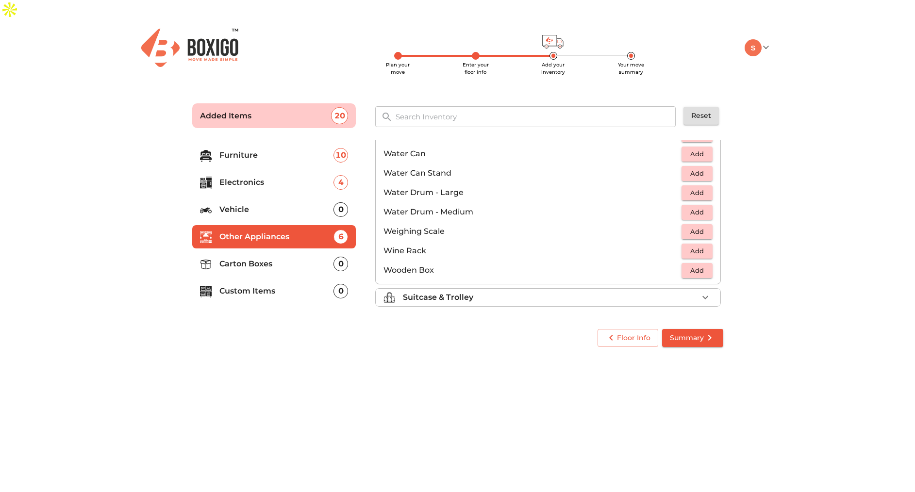
click at [499, 292] on div "Suitcase & Trolley" at bounding box center [550, 298] width 295 height 12
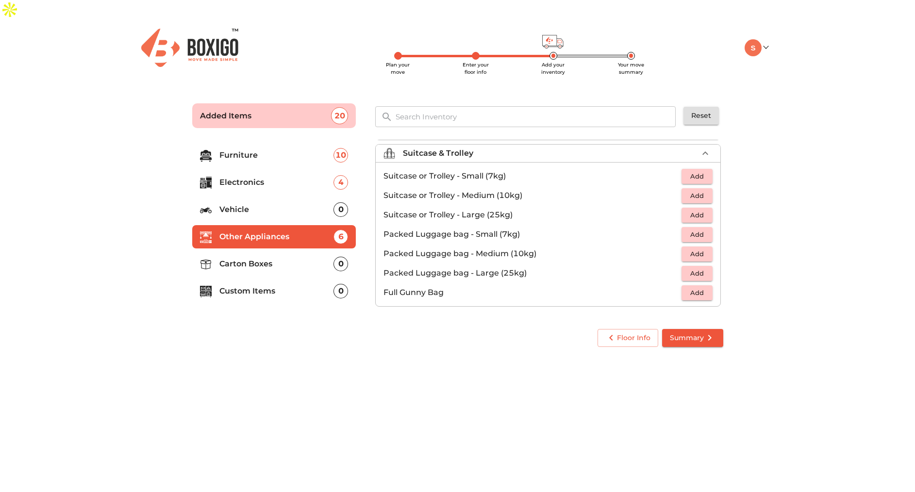
scroll to position [111, 0]
click at [251, 252] on li "Carton Boxes 0" at bounding box center [274, 263] width 164 height 23
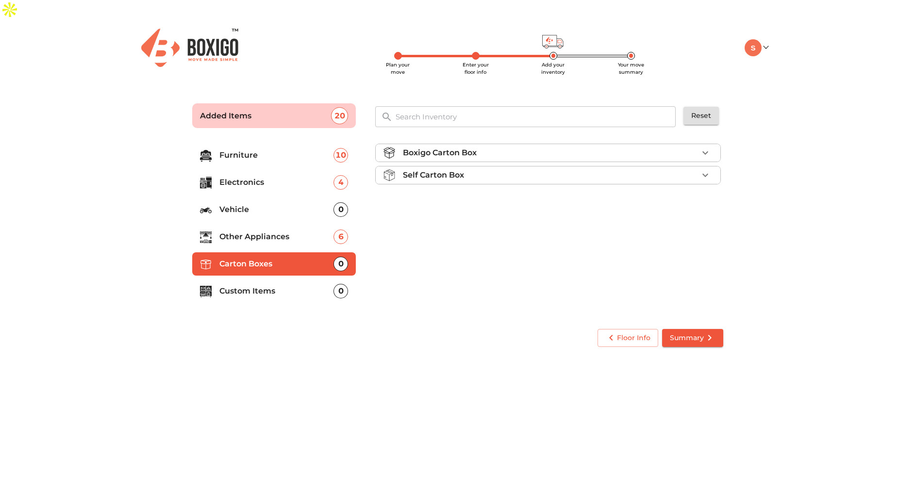
click at [496, 169] on div "Self Carton Box" at bounding box center [550, 175] width 295 height 12
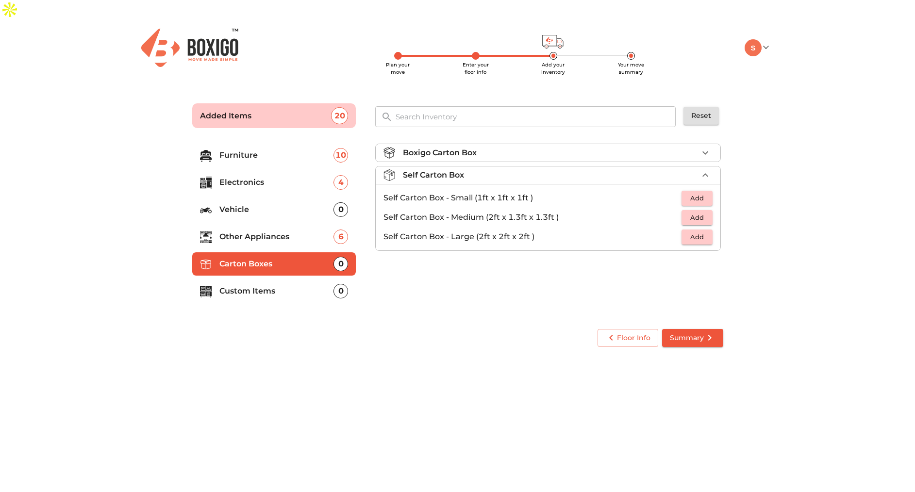
click at [698, 232] on span "Add" at bounding box center [697, 237] width 21 height 11
click at [697, 169] on div "Self Carton Box 1 Added" at bounding box center [550, 175] width 295 height 12
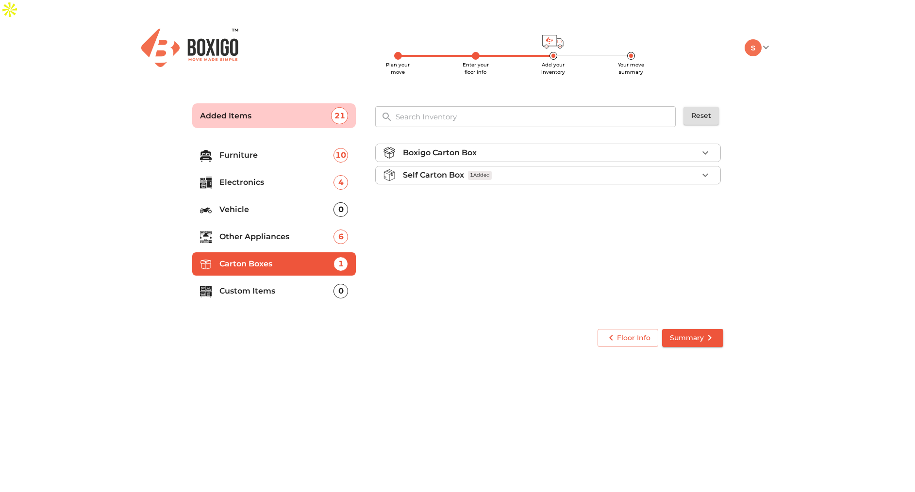
click at [703, 147] on icon "button" at bounding box center [706, 153] width 12 height 12
click at [704, 170] on span "Add" at bounding box center [697, 175] width 21 height 11
click at [705, 172] on icon "button" at bounding box center [705, 175] width 7 height 7
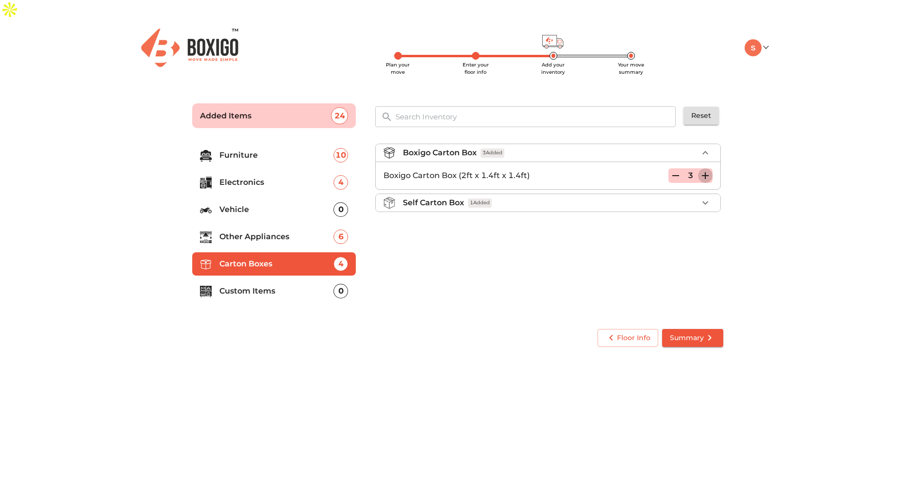
click at [705, 172] on icon "button" at bounding box center [705, 175] width 7 height 7
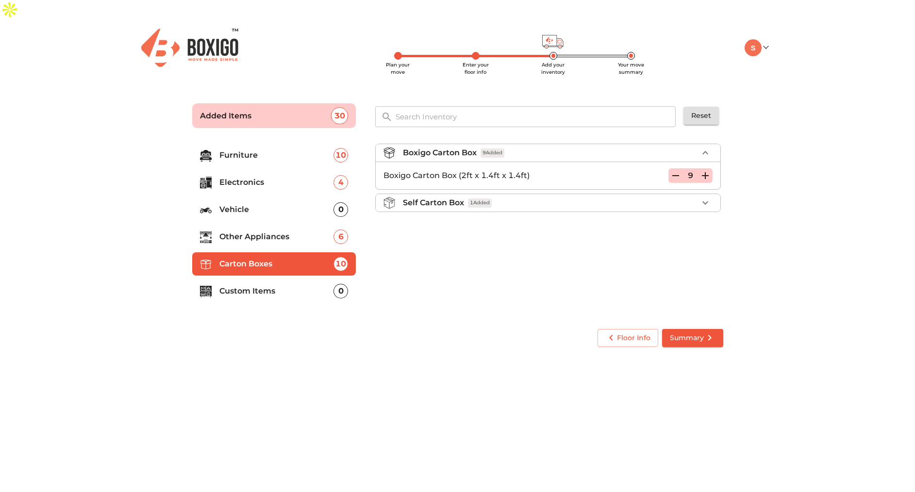
click at [326, 285] on p "Custom Items" at bounding box center [276, 291] width 115 height 12
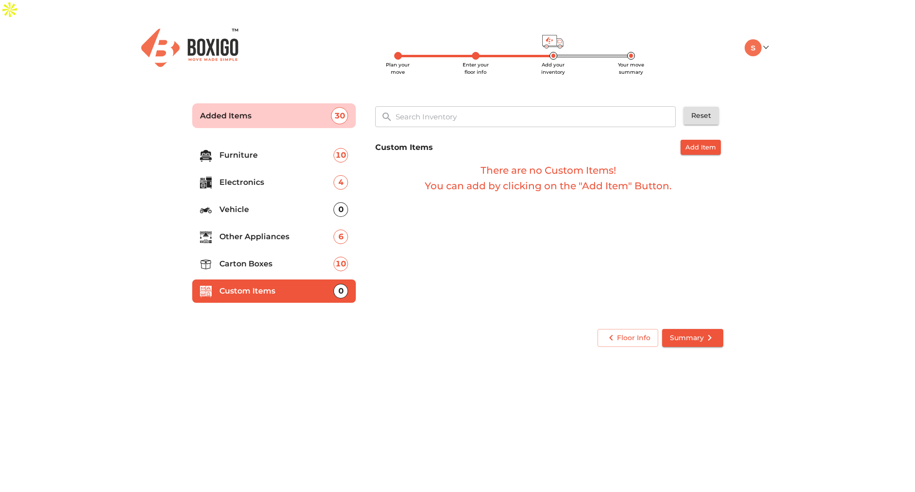
click at [692, 332] on span "Summary" at bounding box center [693, 338] width 46 height 12
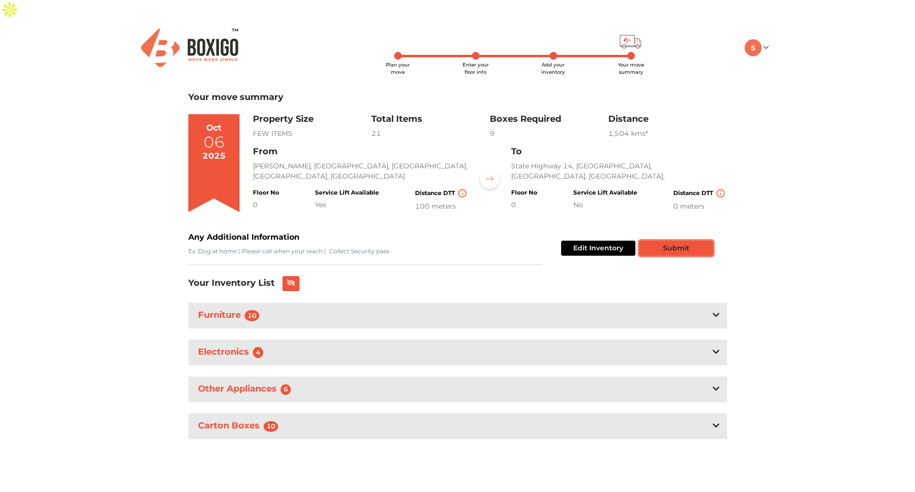
click at [673, 241] on button "Submit" at bounding box center [676, 248] width 74 height 15
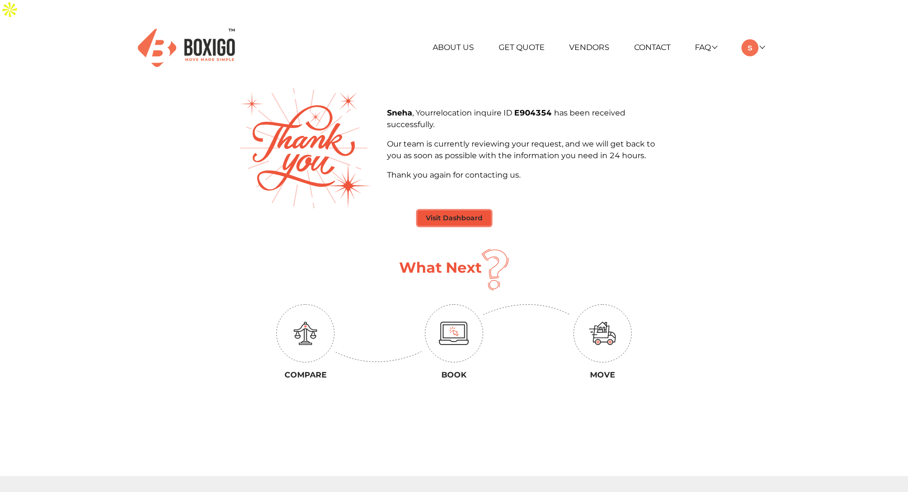
click at [455, 211] on button "Visit Dashboard" at bounding box center [454, 218] width 73 height 15
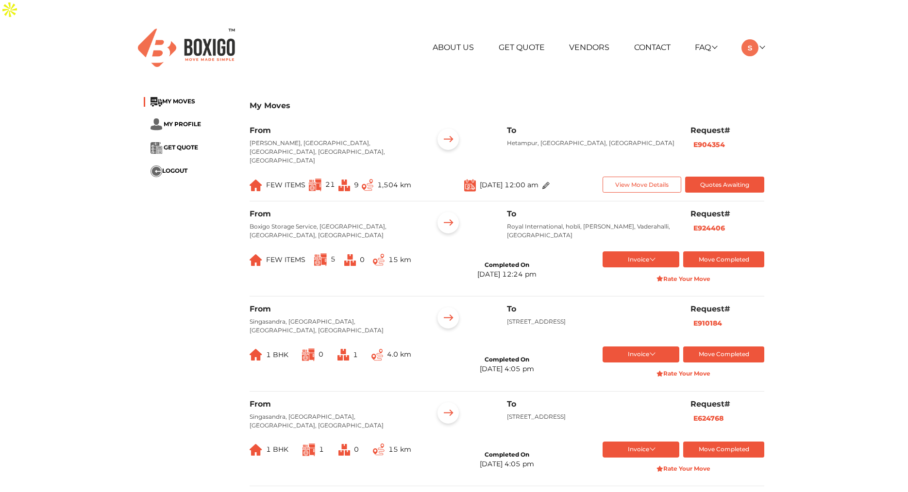
click at [201, 118] on li "MY PROFILE" at bounding box center [189, 124] width 91 height 12
click at [186, 120] on span "MY PROFILE" at bounding box center [182, 123] width 37 height 7
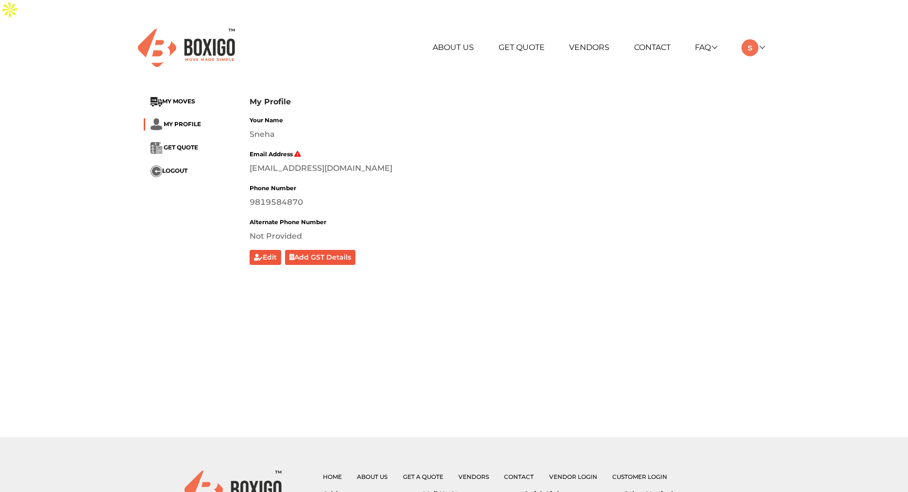
click at [272, 129] on div "Sneha" at bounding box center [507, 135] width 515 height 12
click at [269, 129] on div "Sneha" at bounding box center [507, 135] width 515 height 12
click at [265, 250] on button "Edit" at bounding box center [266, 257] width 32 height 15
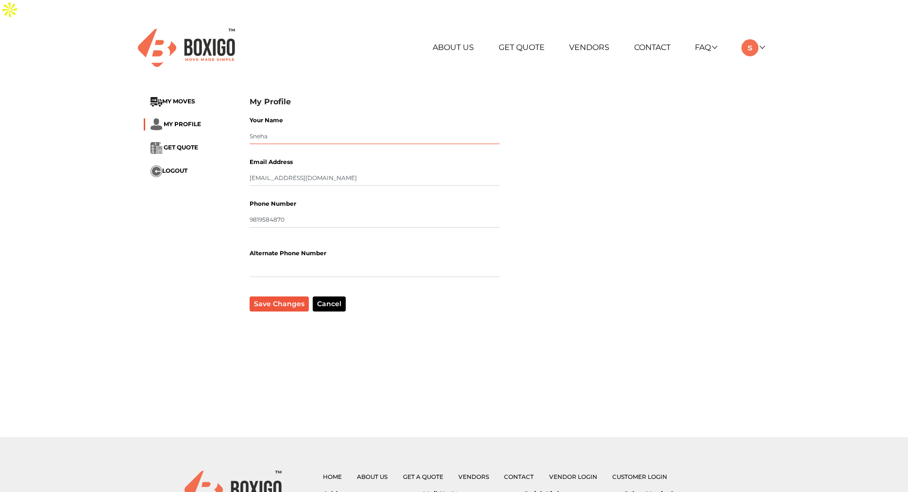
click at [279, 129] on input "Sneha" at bounding box center [375, 137] width 250 height 16
type input "Vishal Sharma"
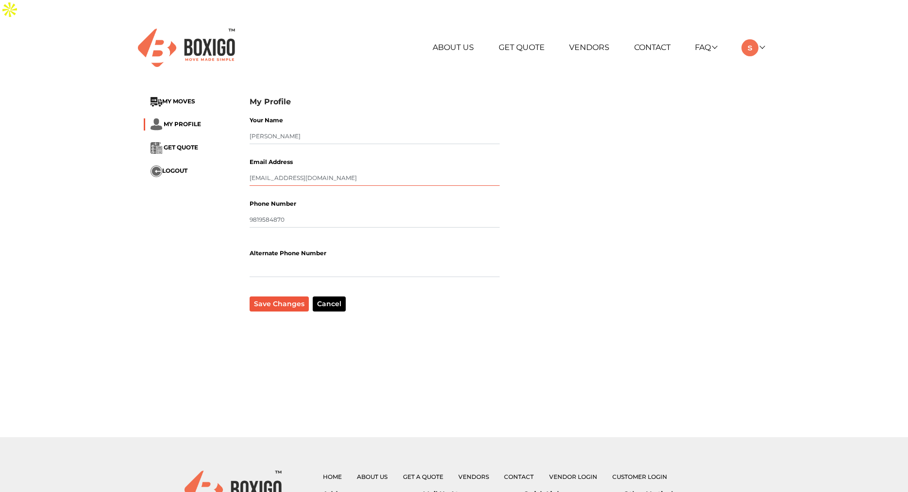
drag, startPoint x: 266, startPoint y: 160, endPoint x: 242, endPoint y: 159, distance: 23.8
click at [242, 159] on div "Your Name Vishal Sharma Email Address fgjkki@gmail.com Phone Number 9819584870 …" at bounding box center [374, 213] width 265 height 198
type input "vishal.s2050@gmail.com"
click at [287, 262] on input "text" at bounding box center [375, 270] width 250 height 16
type input "8956513514"
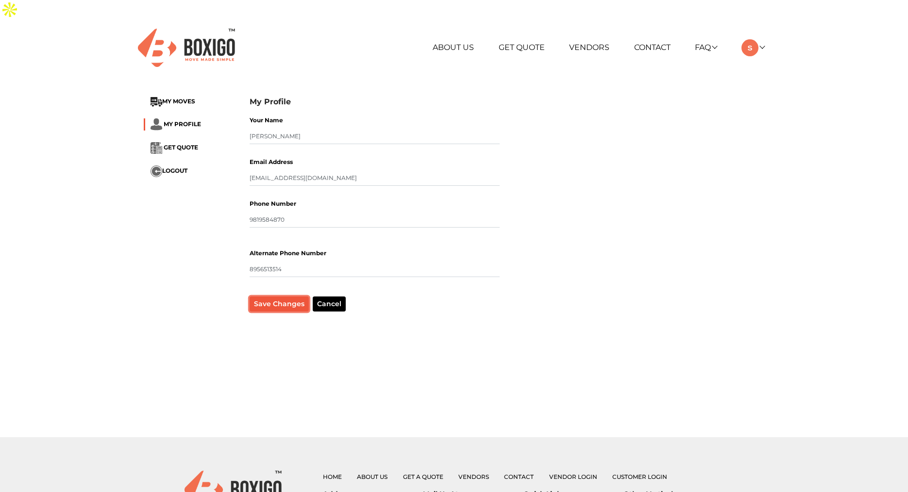
click at [266, 297] on button "Save Changes" at bounding box center [279, 304] width 59 height 15
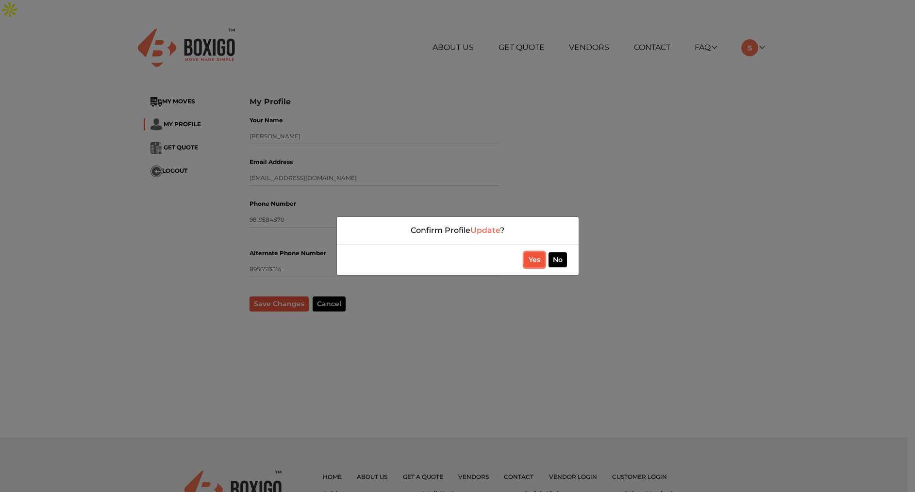
click at [531, 259] on button "Yes" at bounding box center [534, 259] width 20 height 15
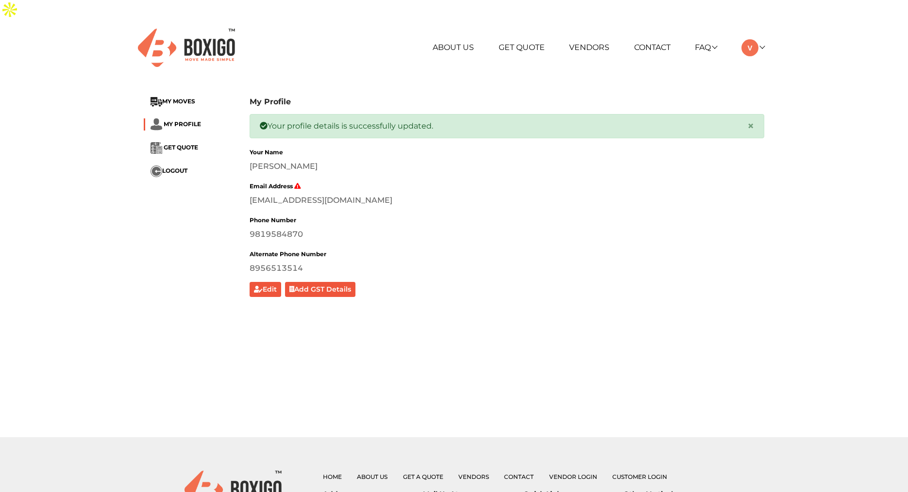
click at [183, 120] on ul "MY MOVES MY PROFILE GET QUOTE LOGOUT" at bounding box center [189, 137] width 91 height 80
click at [180, 144] on span "GET QUOTE" at bounding box center [181, 147] width 34 height 7
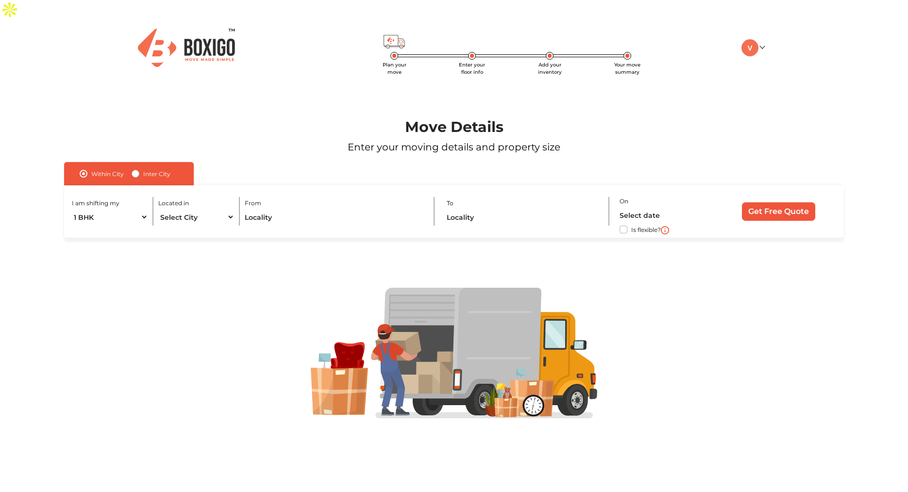
click at [765, 39] on div "My Moves My Profile Make Estimate LOGOUT" at bounding box center [719, 47] width 106 height 17
click at [759, 43] on link at bounding box center [752, 47] width 23 height 9
click at [779, 89] on link "Make Estimate" at bounding box center [780, 98] width 78 height 18
